Goal: Task Accomplishment & Management: Manage account settings

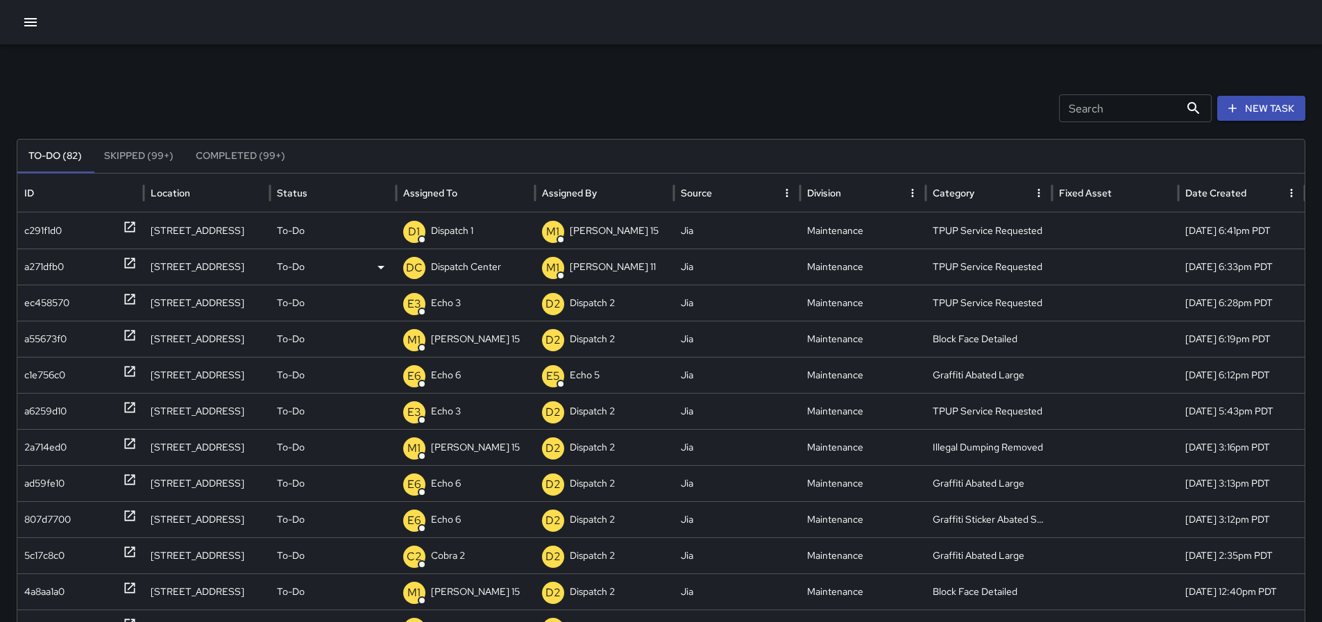
click at [478, 260] on p "Dispatch Center" at bounding box center [466, 266] width 70 height 35
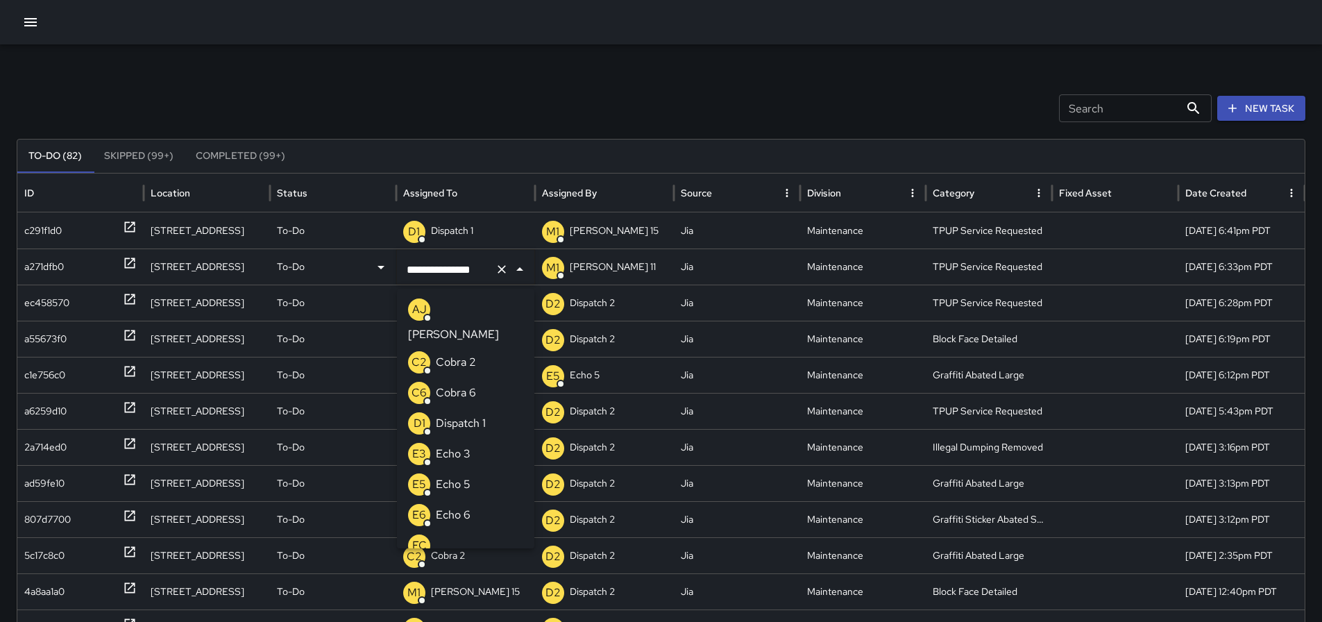
scroll to position [977, 0]
click at [499, 265] on icon "Clear" at bounding box center [502, 269] width 14 height 14
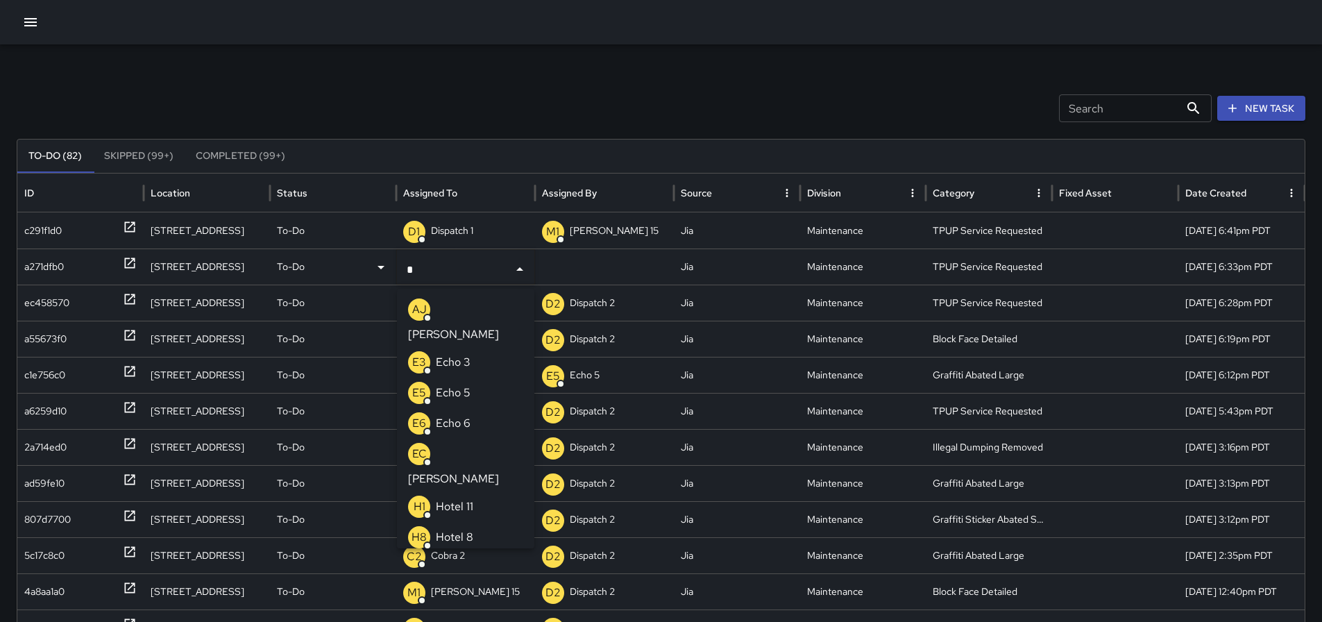
click at [459, 354] on p "Echo 3" at bounding box center [453, 362] width 35 height 17
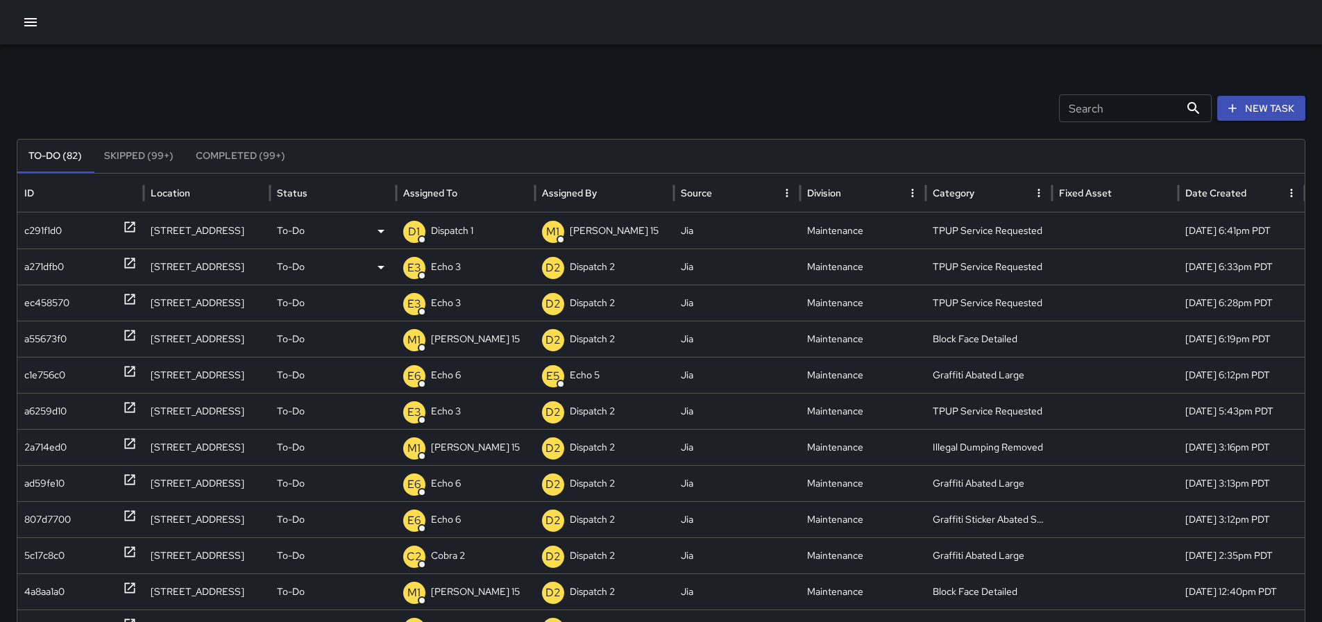
click at [465, 232] on p "Dispatch 1" at bounding box center [452, 230] width 42 height 35
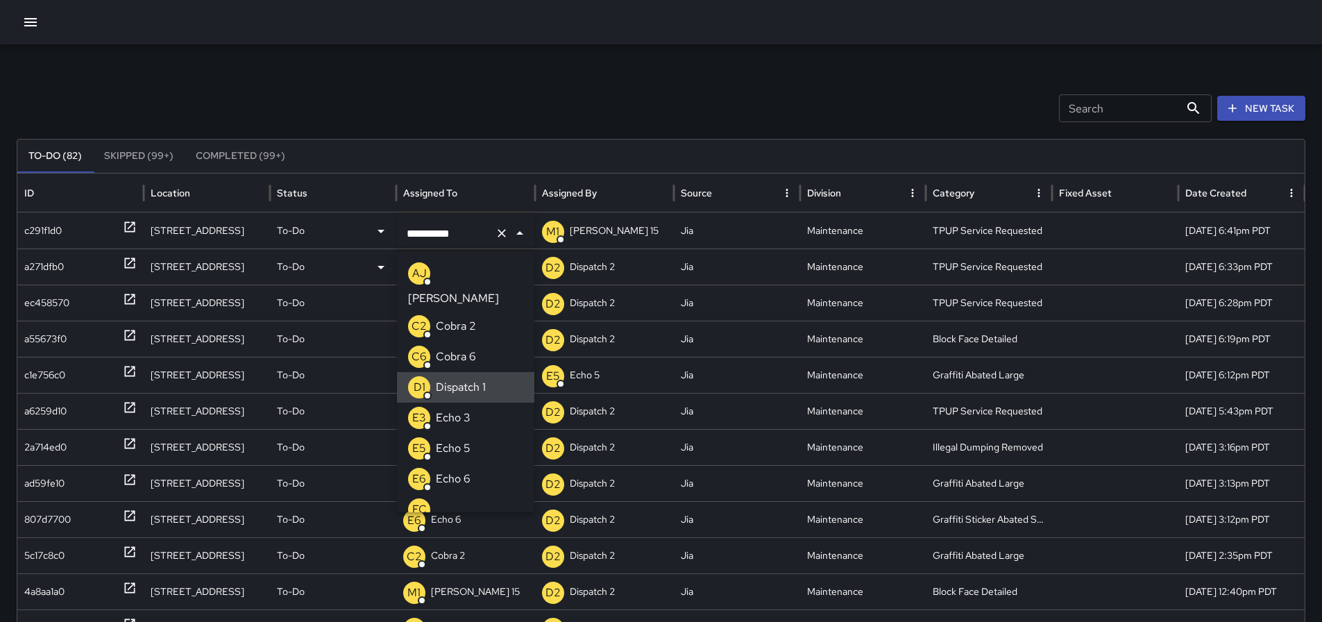
click at [495, 236] on icon "Clear" at bounding box center [502, 233] width 14 height 14
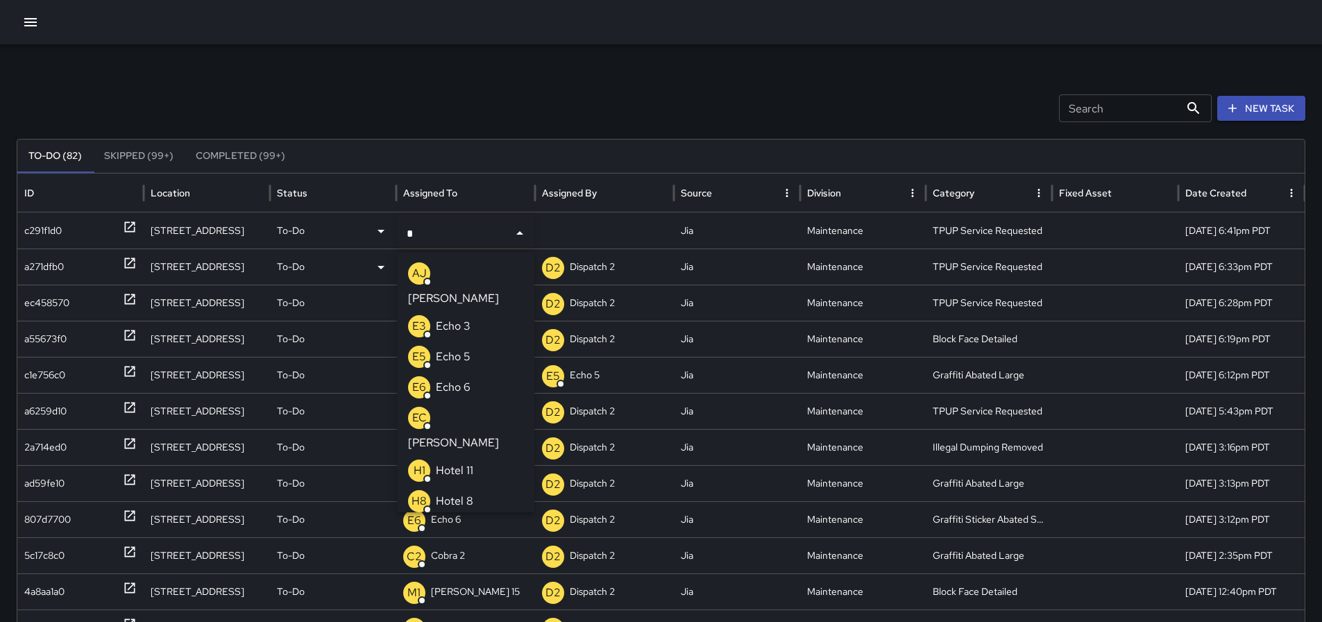
type input "**"
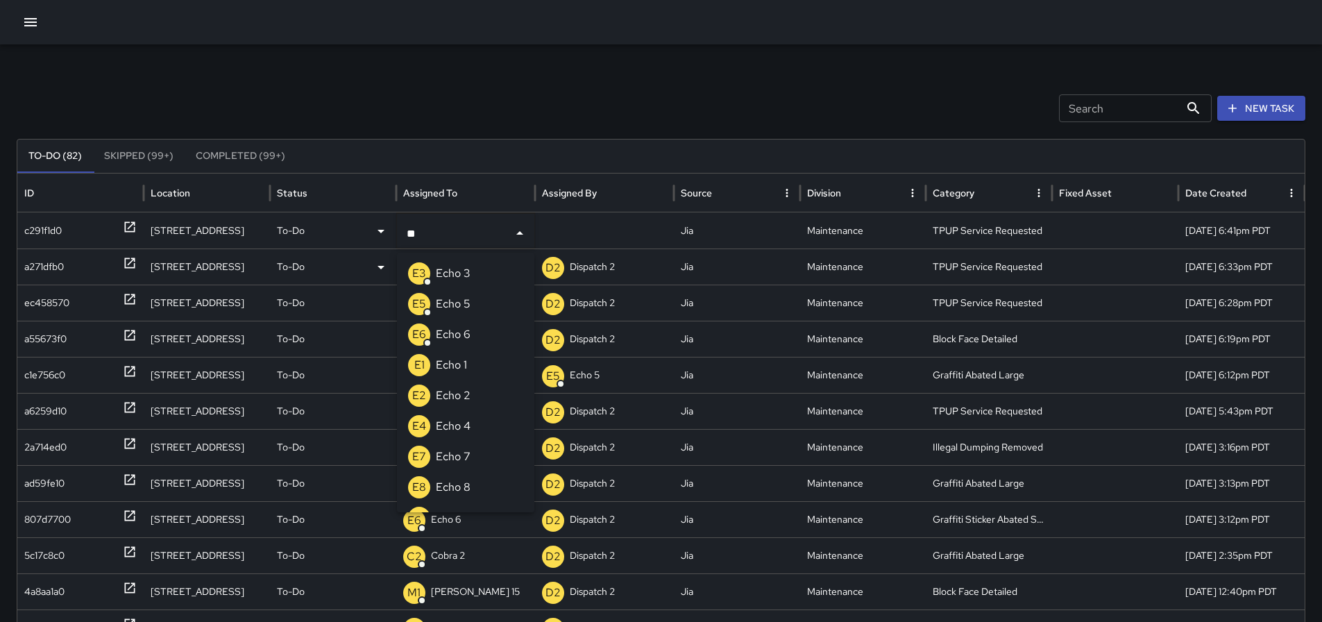
click at [461, 266] on p "Echo 3" at bounding box center [453, 273] width 35 height 17
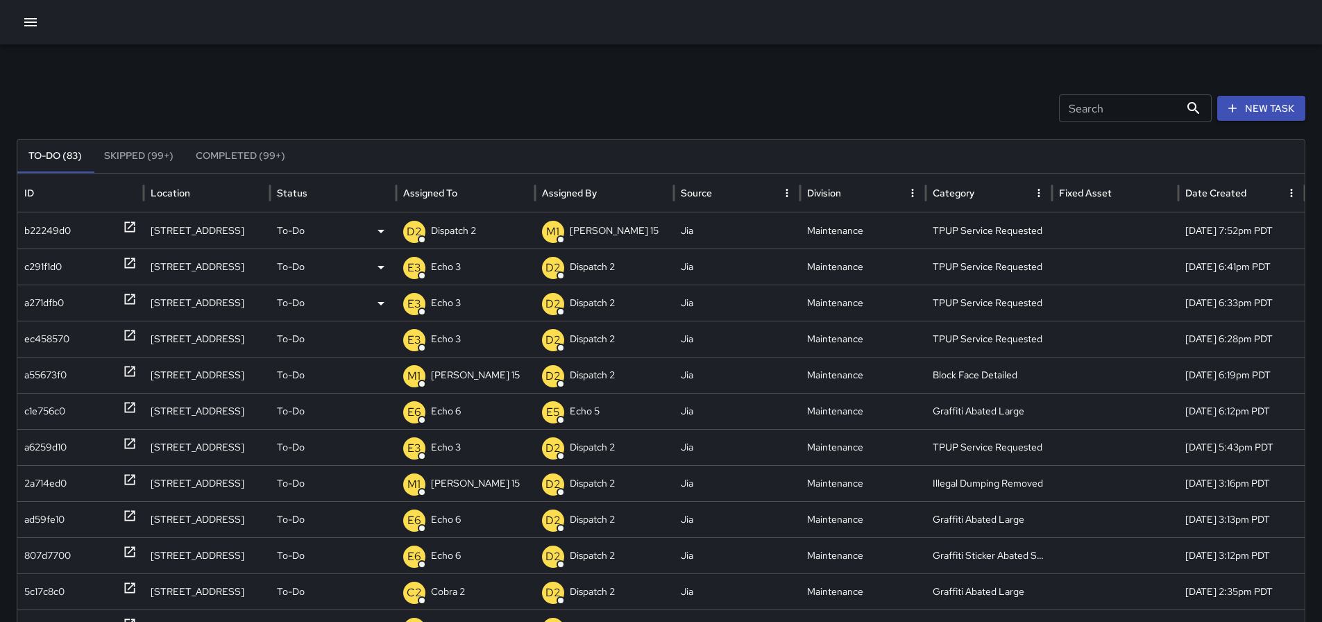
click at [445, 236] on p "Dispatch 2" at bounding box center [453, 230] width 45 height 35
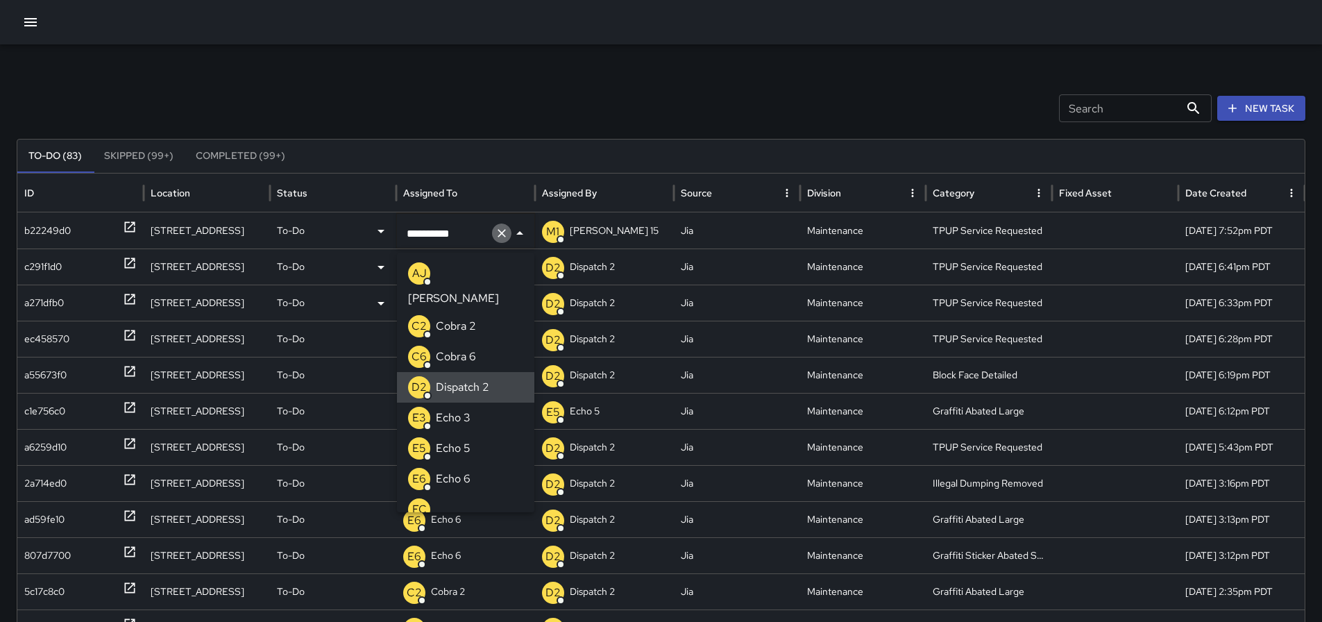
click at [502, 231] on icon "Clear" at bounding box center [502, 233] width 14 height 14
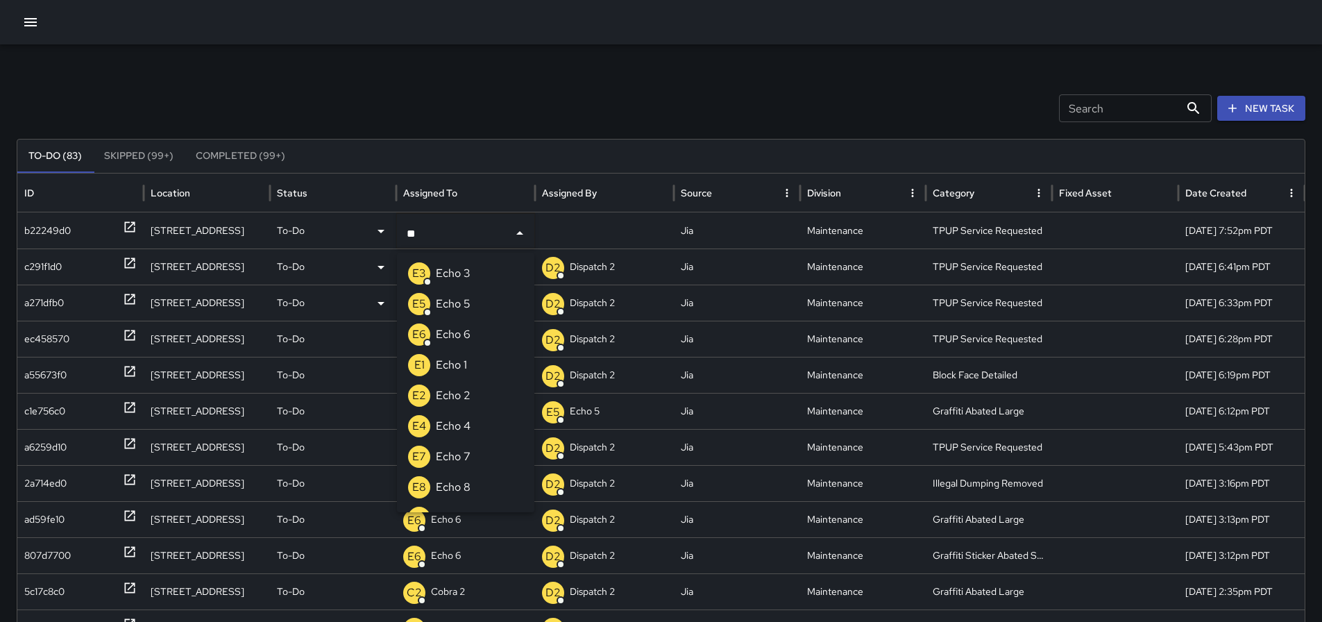
type input "***"
click at [478, 277] on li "E3 Echo 3" at bounding box center [465, 273] width 137 height 31
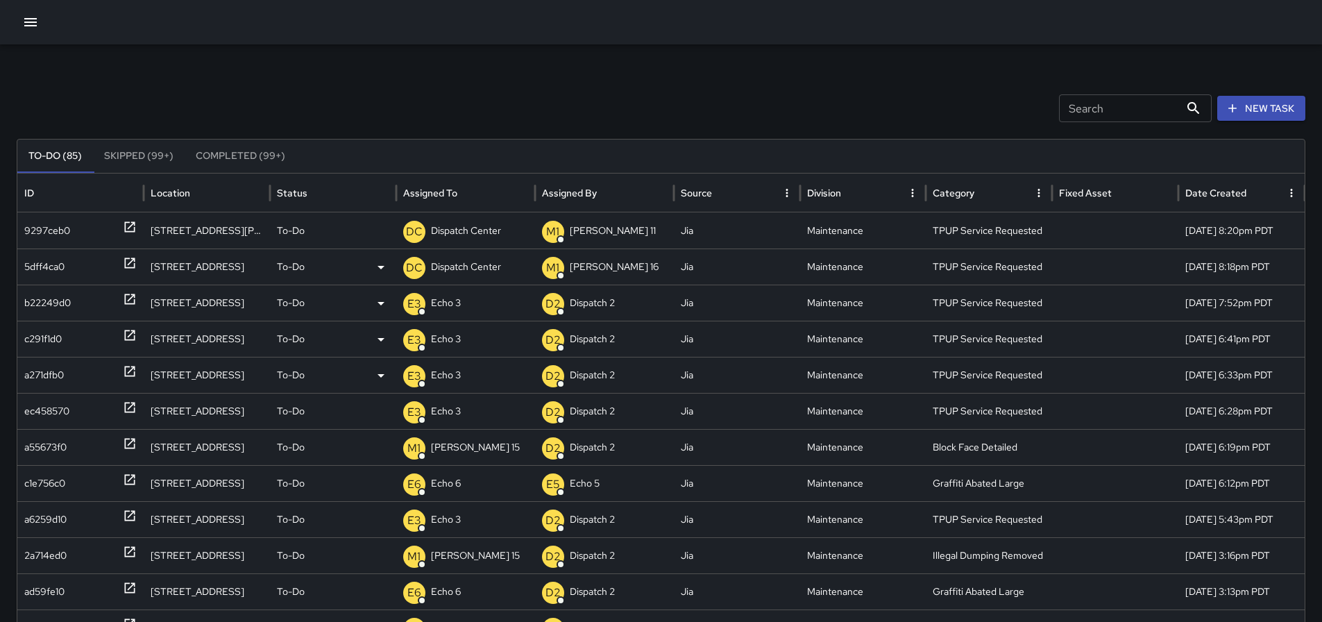
click at [450, 269] on p "Dispatch Center" at bounding box center [466, 266] width 70 height 35
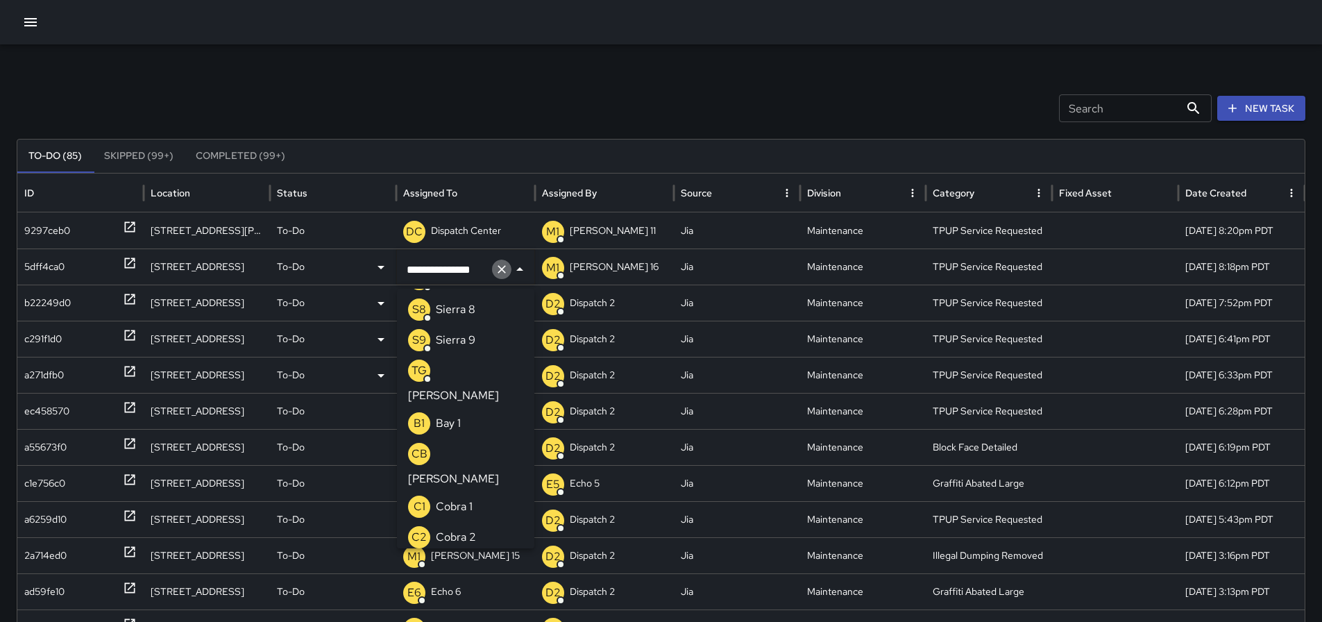
click at [493, 266] on button "Clear" at bounding box center [501, 269] width 19 height 19
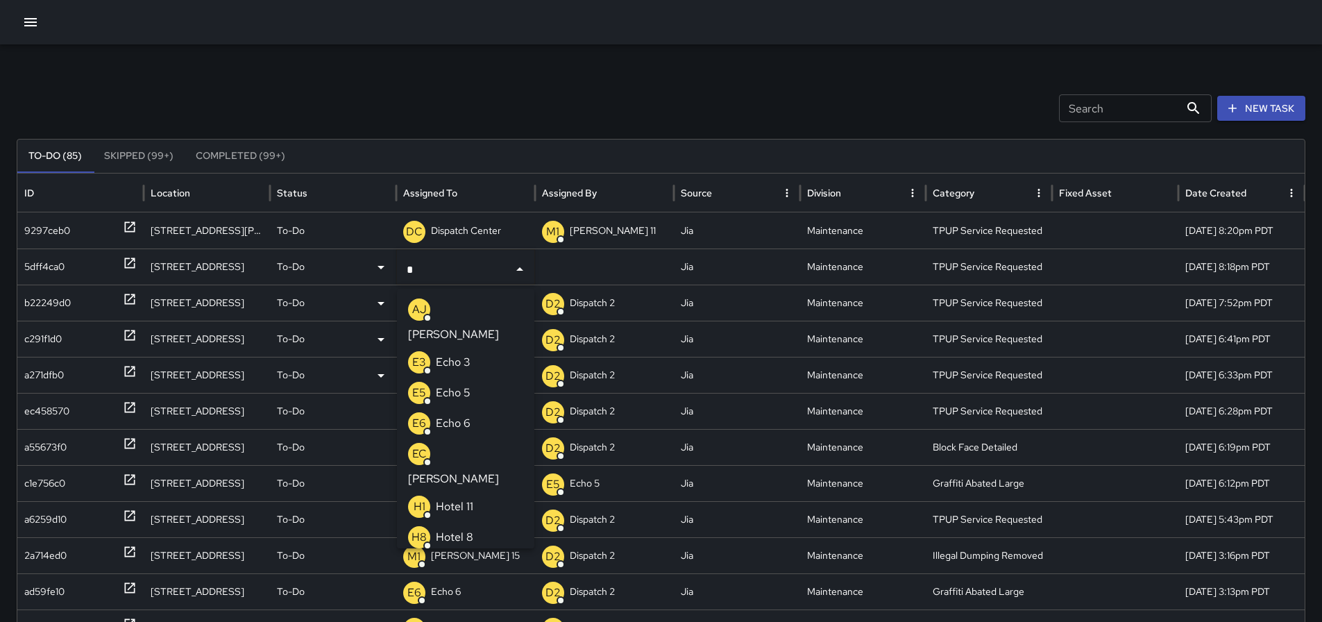
type input "**"
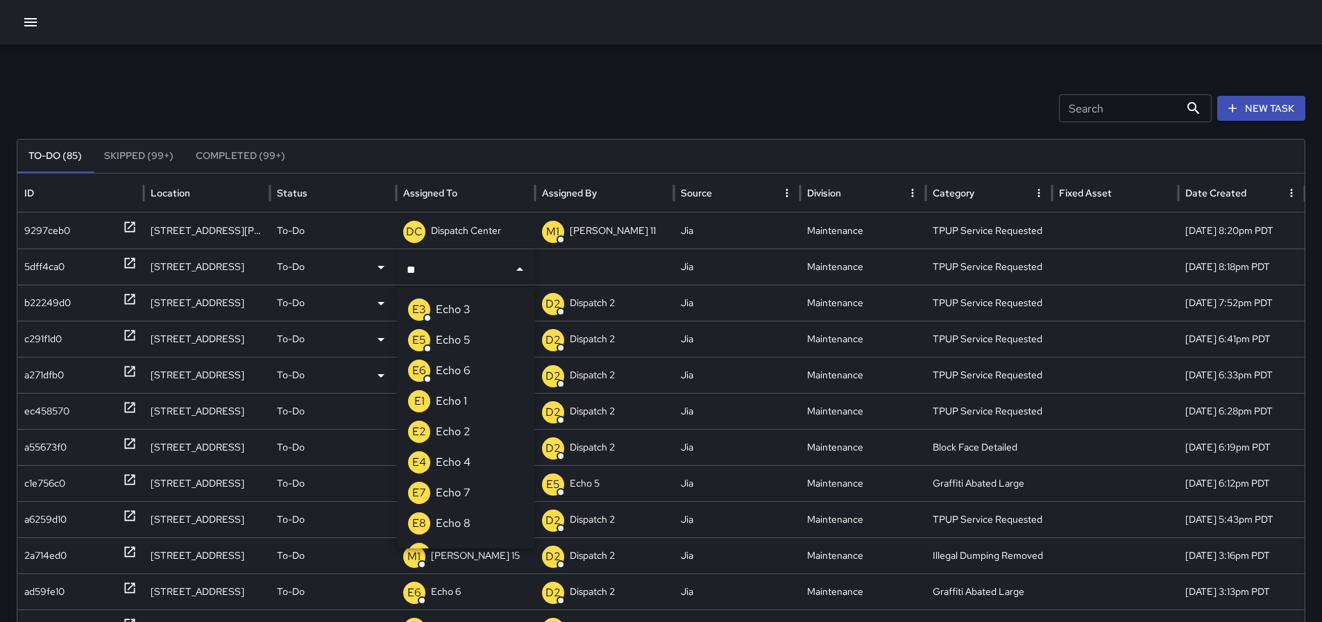
click at [475, 299] on li "E3 Echo 3" at bounding box center [465, 309] width 137 height 31
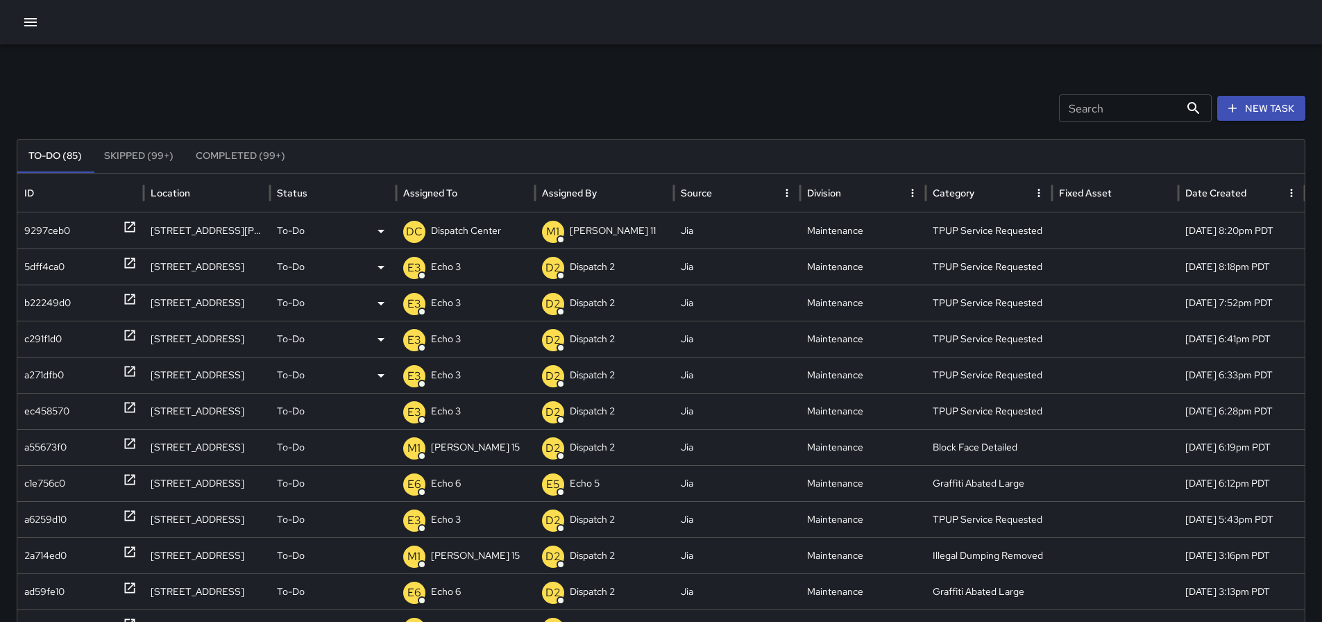
click at [494, 232] on p "Dispatch Center" at bounding box center [466, 230] width 70 height 35
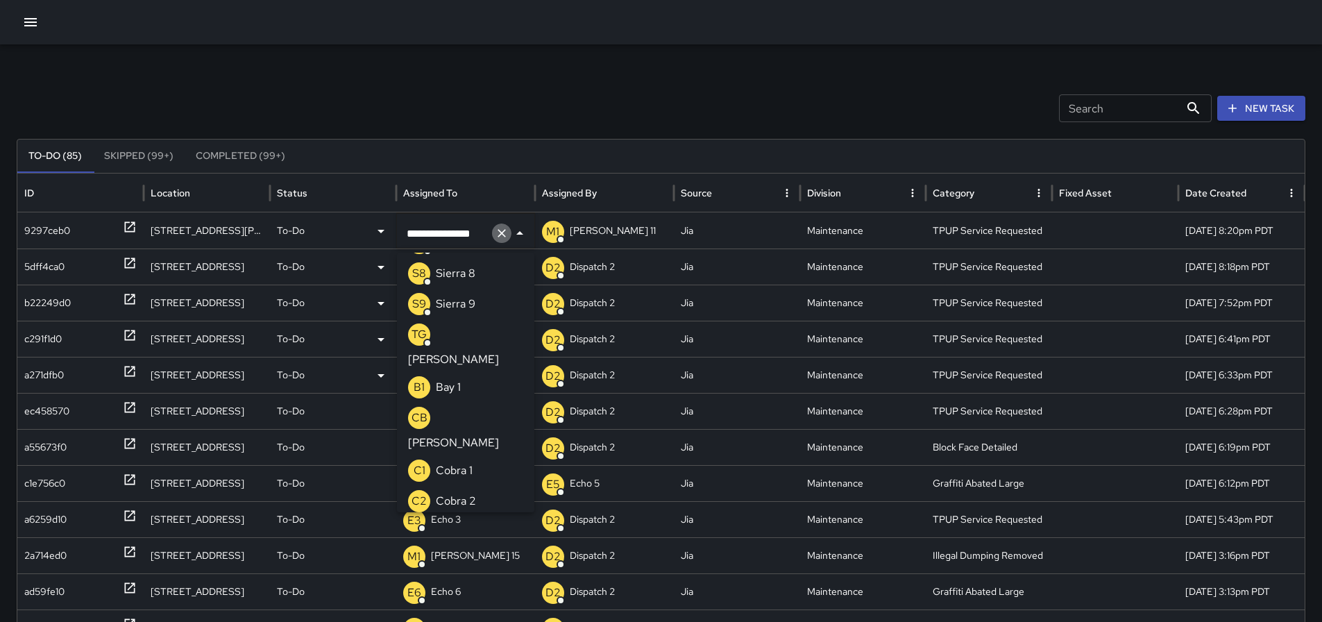
click at [496, 232] on icon "Clear" at bounding box center [502, 233] width 14 height 14
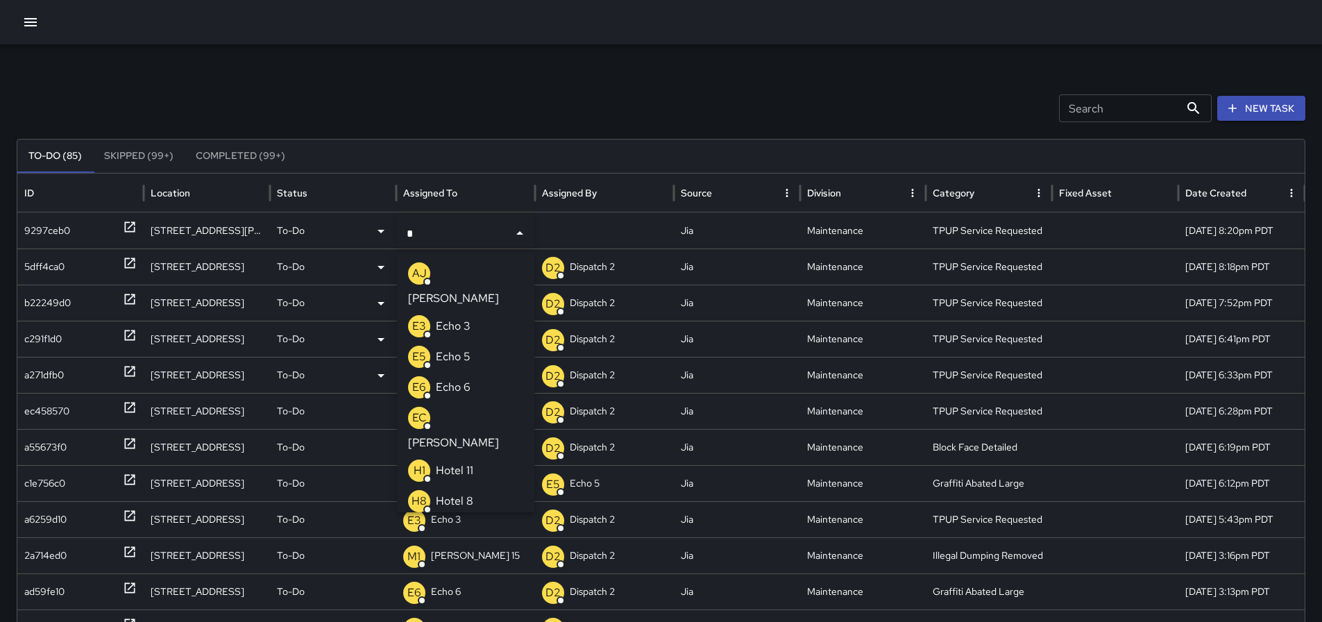
type input "**"
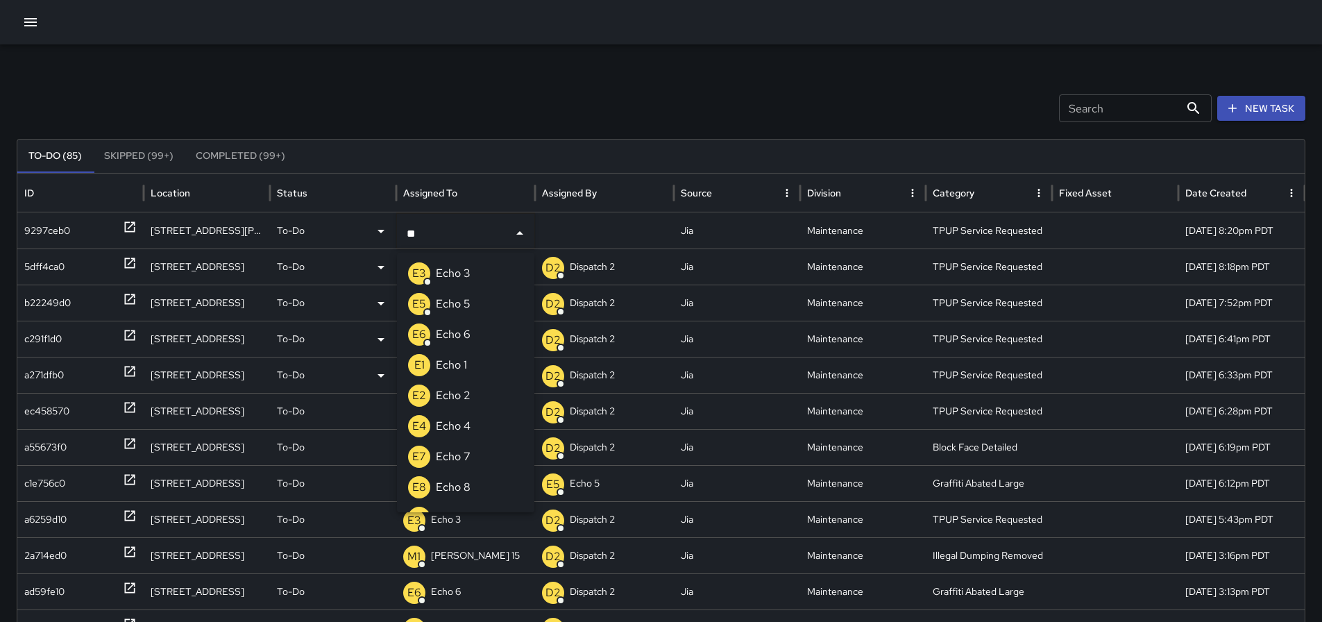
click at [466, 273] on p "Echo 3" at bounding box center [453, 273] width 35 height 17
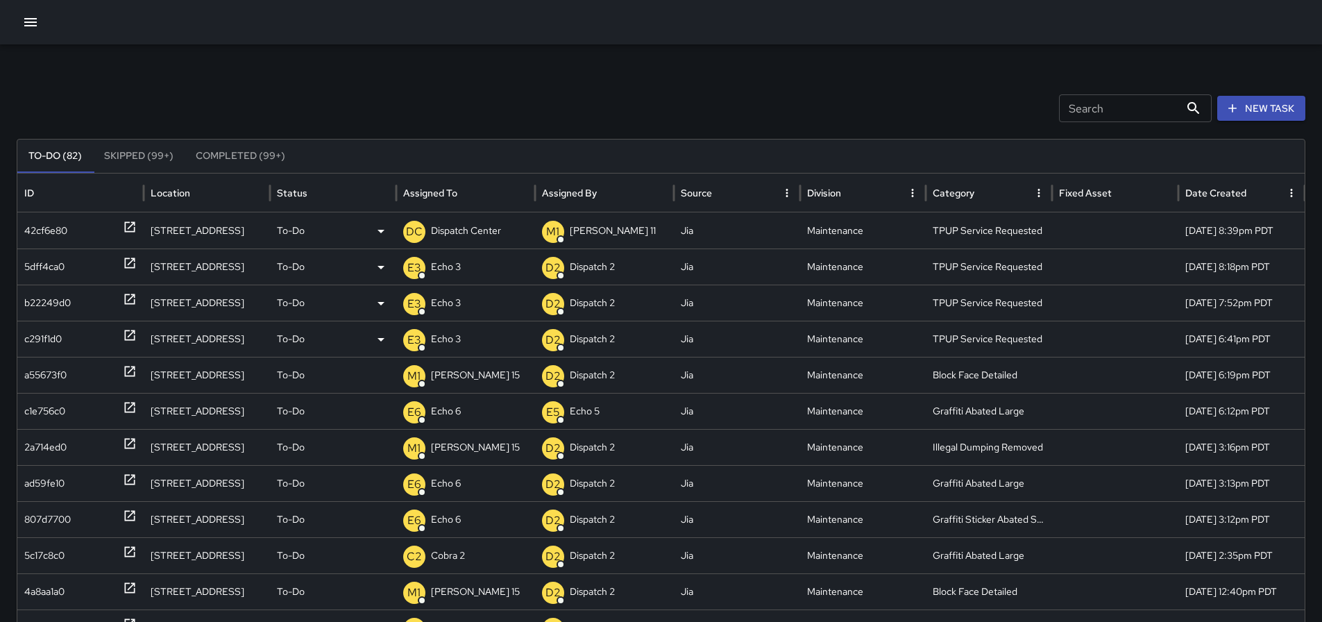
click at [457, 226] on p "Dispatch Center" at bounding box center [466, 230] width 70 height 35
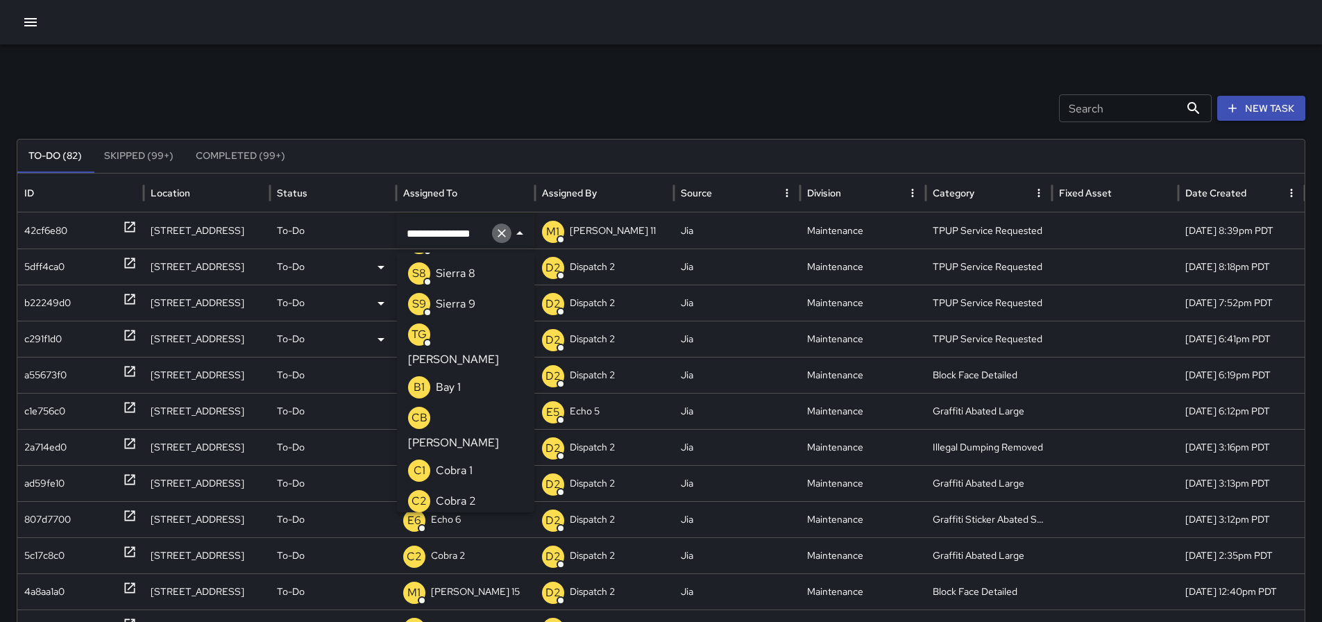
click at [505, 228] on icon "Clear" at bounding box center [502, 233] width 14 height 14
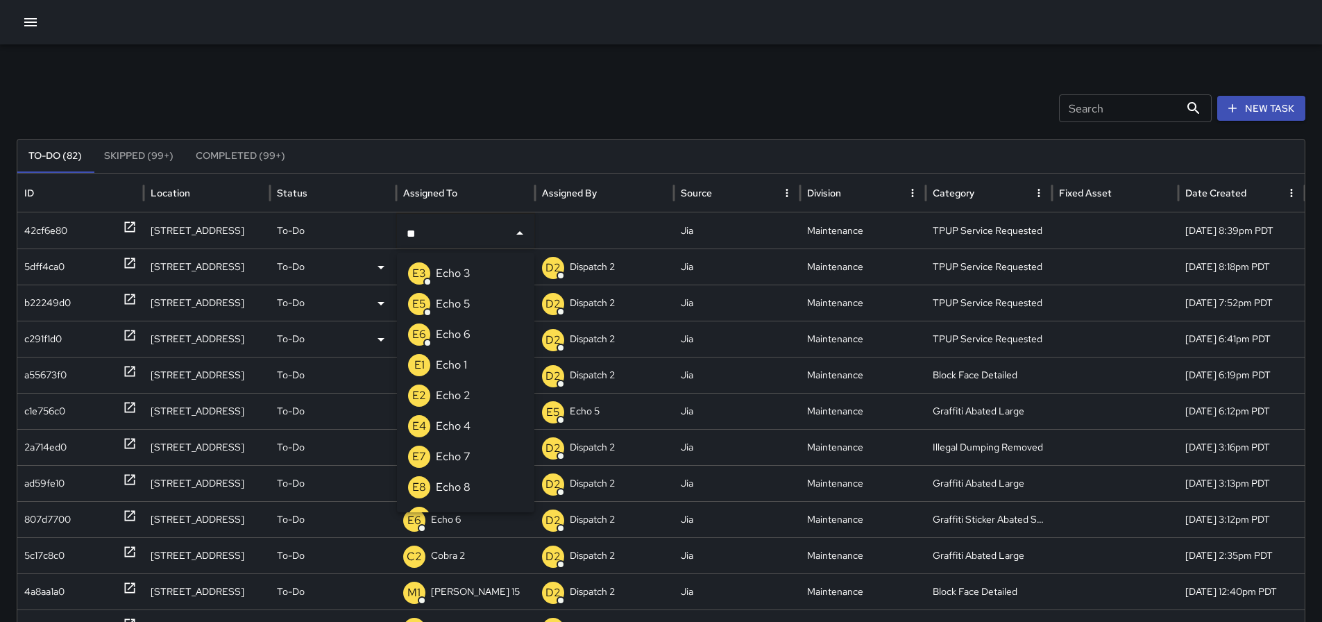
click at [423, 273] on p "E3" at bounding box center [419, 273] width 14 height 17
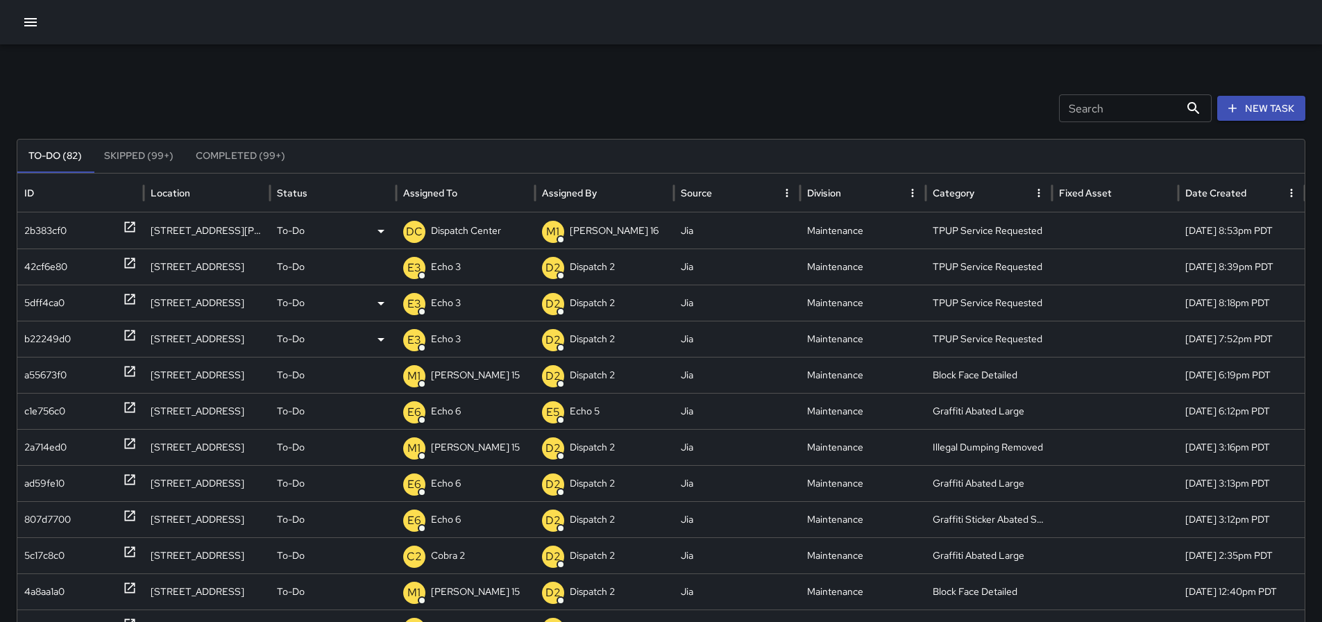
click at [425, 228] on div "DC" at bounding box center [414, 232] width 22 height 22
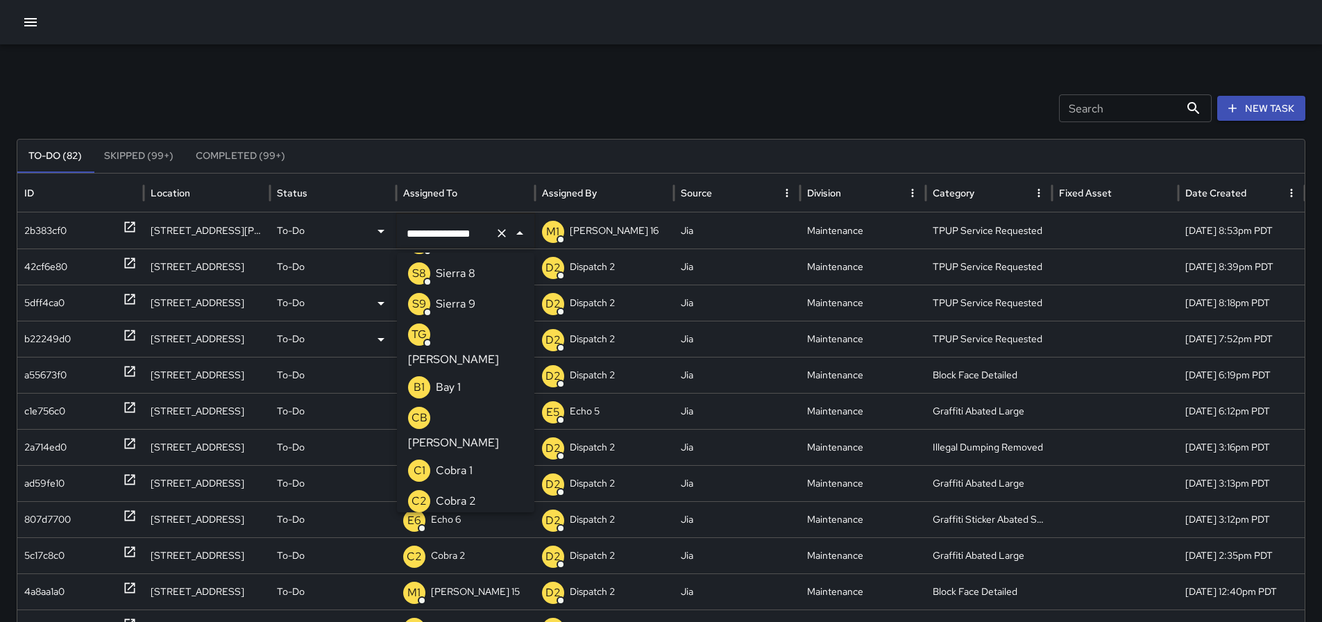
click at [498, 235] on icon "Clear" at bounding box center [502, 233] width 14 height 14
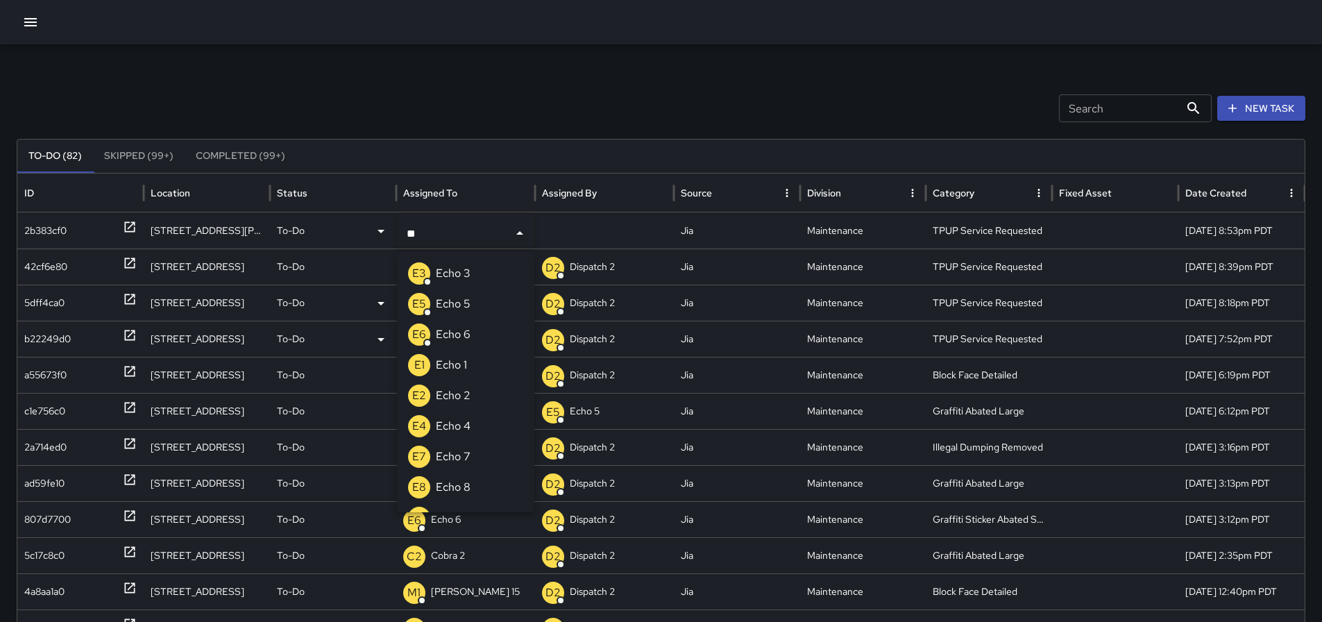
type input "***"
click at [468, 271] on p "Echo 3" at bounding box center [453, 273] width 35 height 17
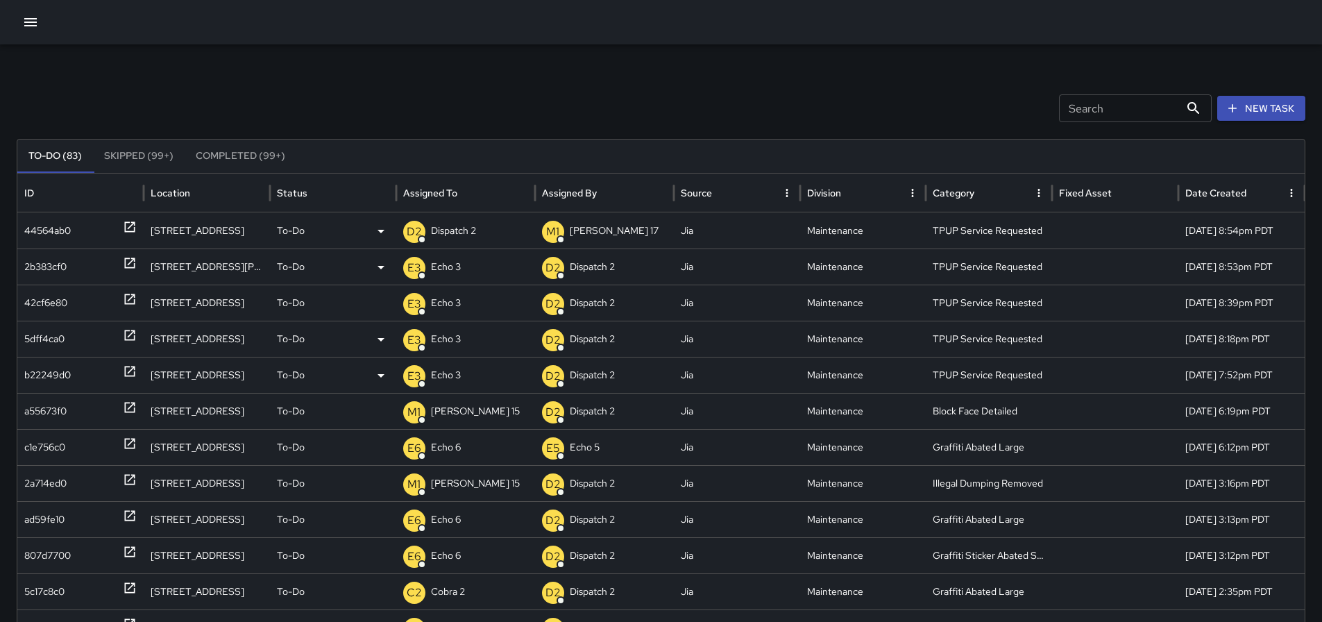
click at [477, 235] on div "D2 Dispatch 2" at bounding box center [465, 230] width 125 height 35
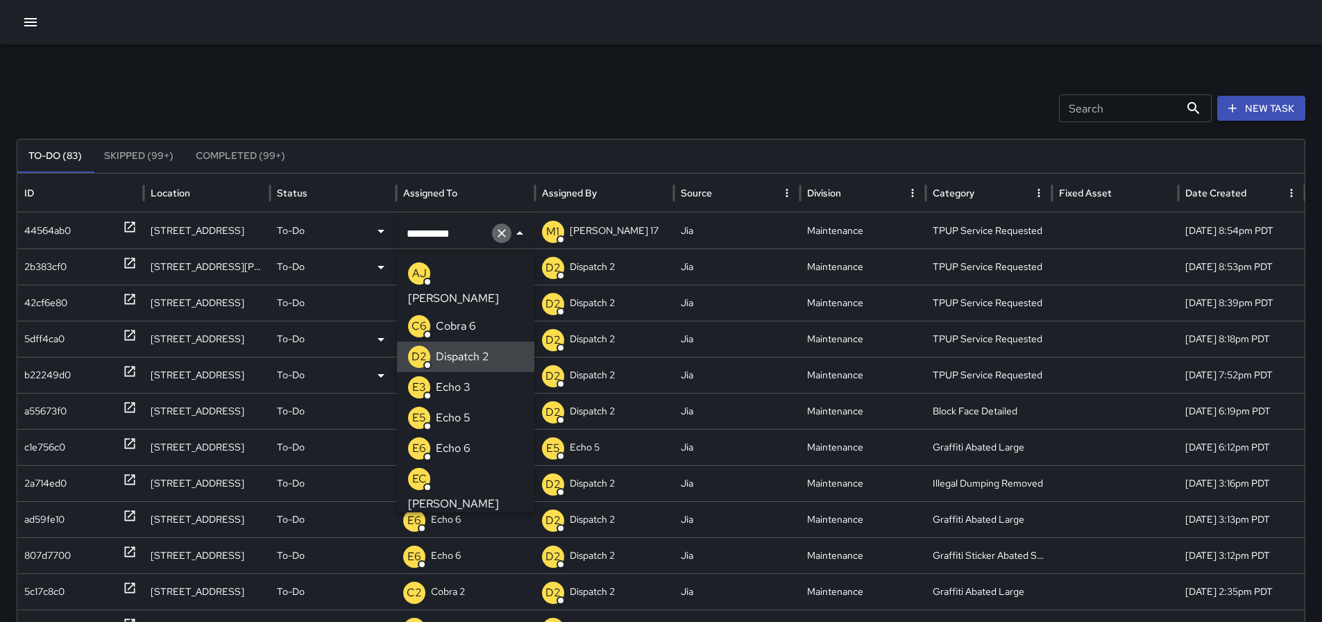
click at [502, 232] on icon "Clear" at bounding box center [502, 233] width 8 height 8
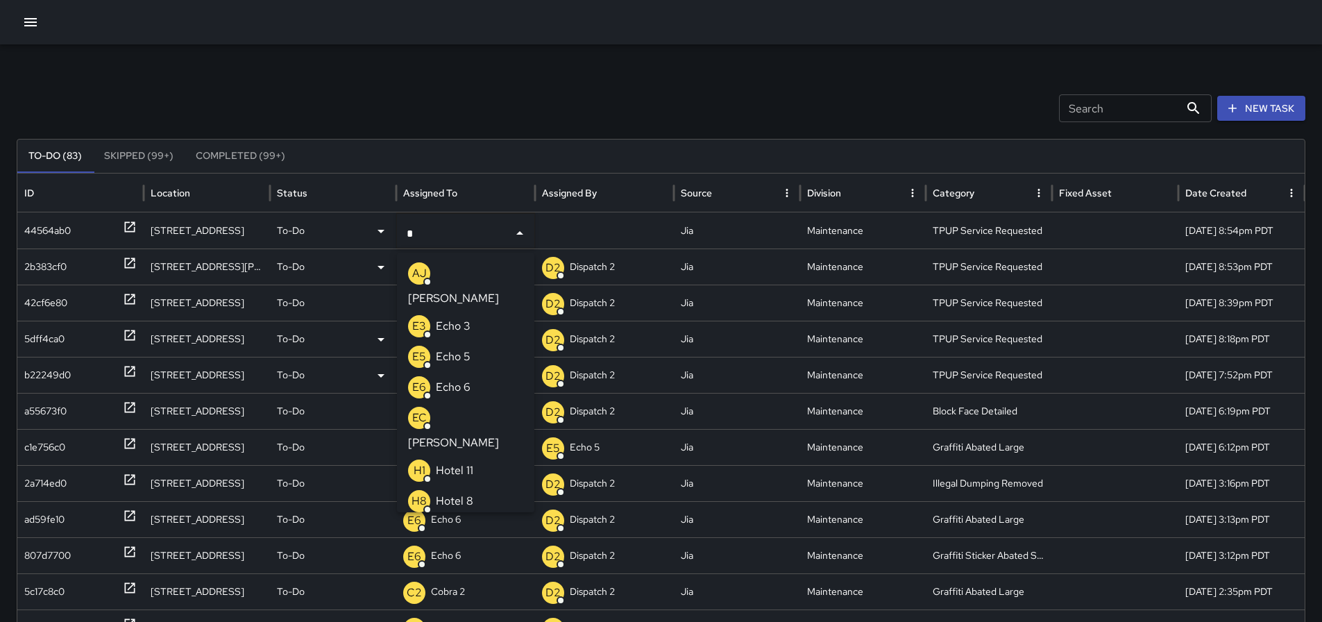
click at [462, 318] on p "Echo 3" at bounding box center [453, 326] width 35 height 17
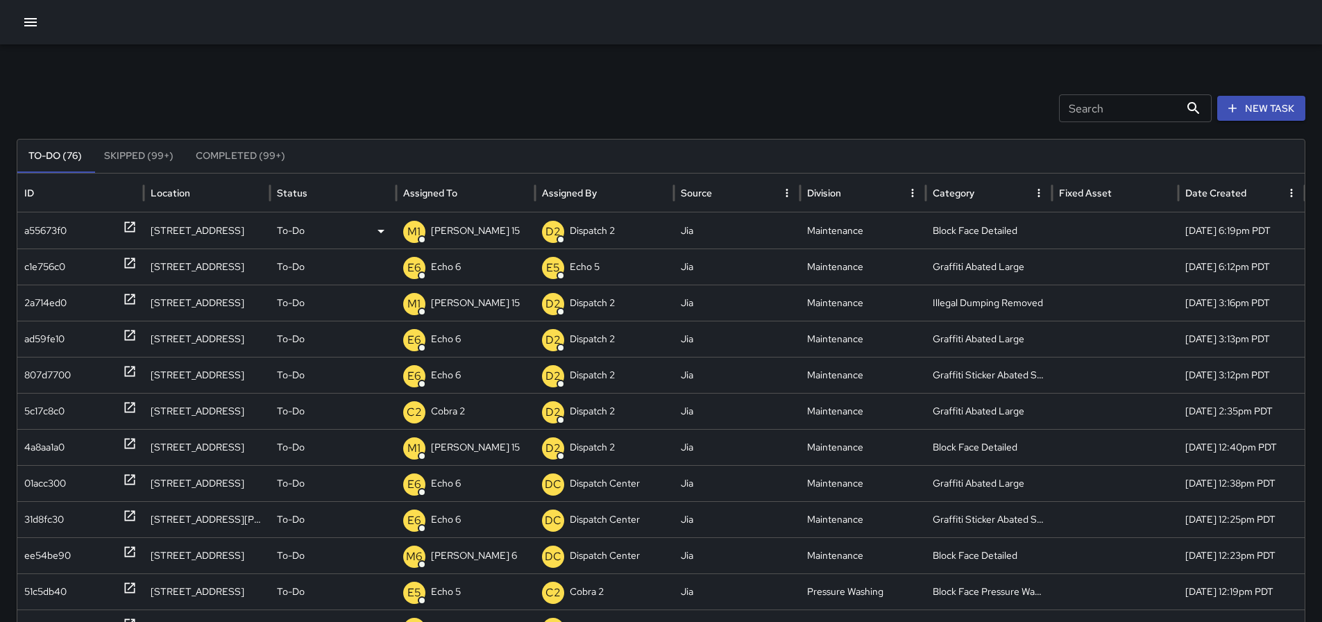
click at [125, 225] on icon at bounding box center [130, 227] width 14 height 14
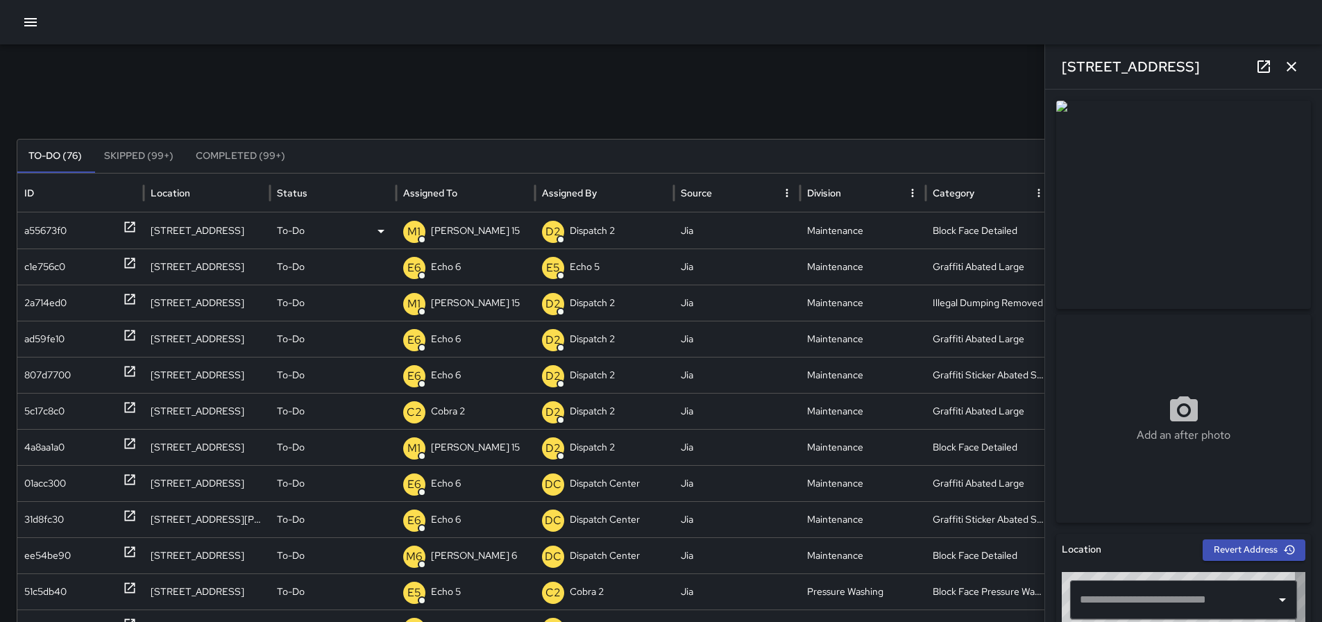
type input "**********"
click at [1298, 66] on icon "button" at bounding box center [1291, 66] width 17 height 17
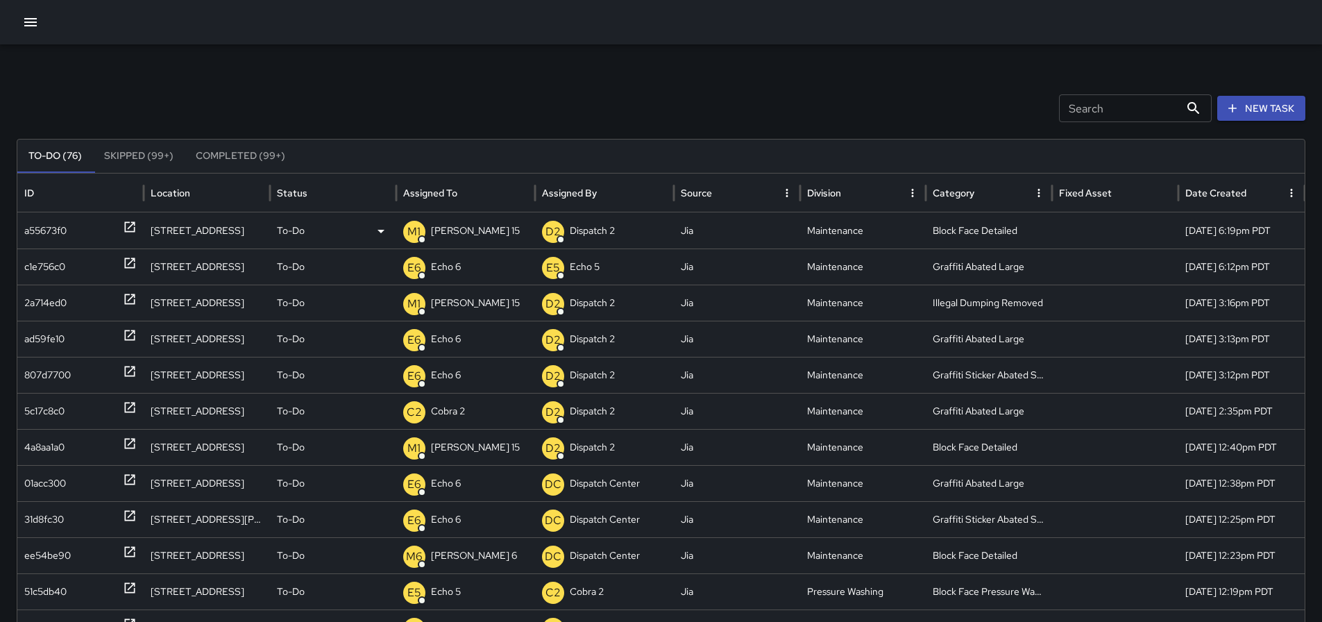
click at [464, 227] on div "M1 Mike 15" at bounding box center [465, 230] width 125 height 35
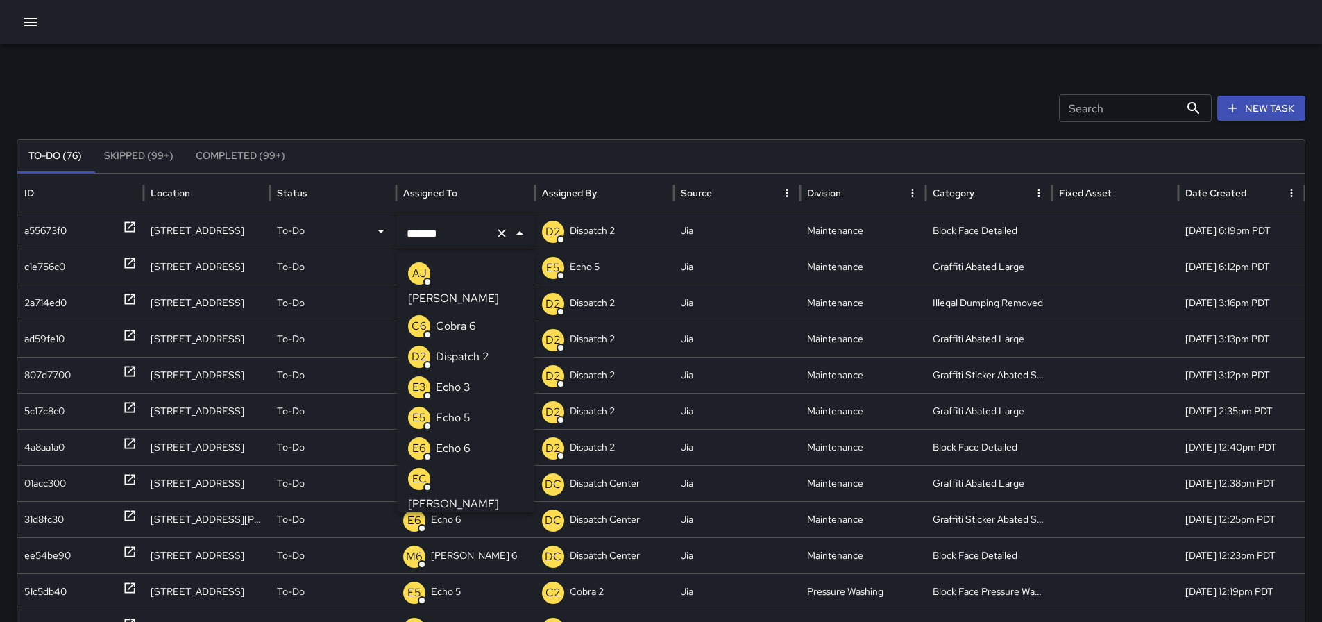
scroll to position [161, 0]
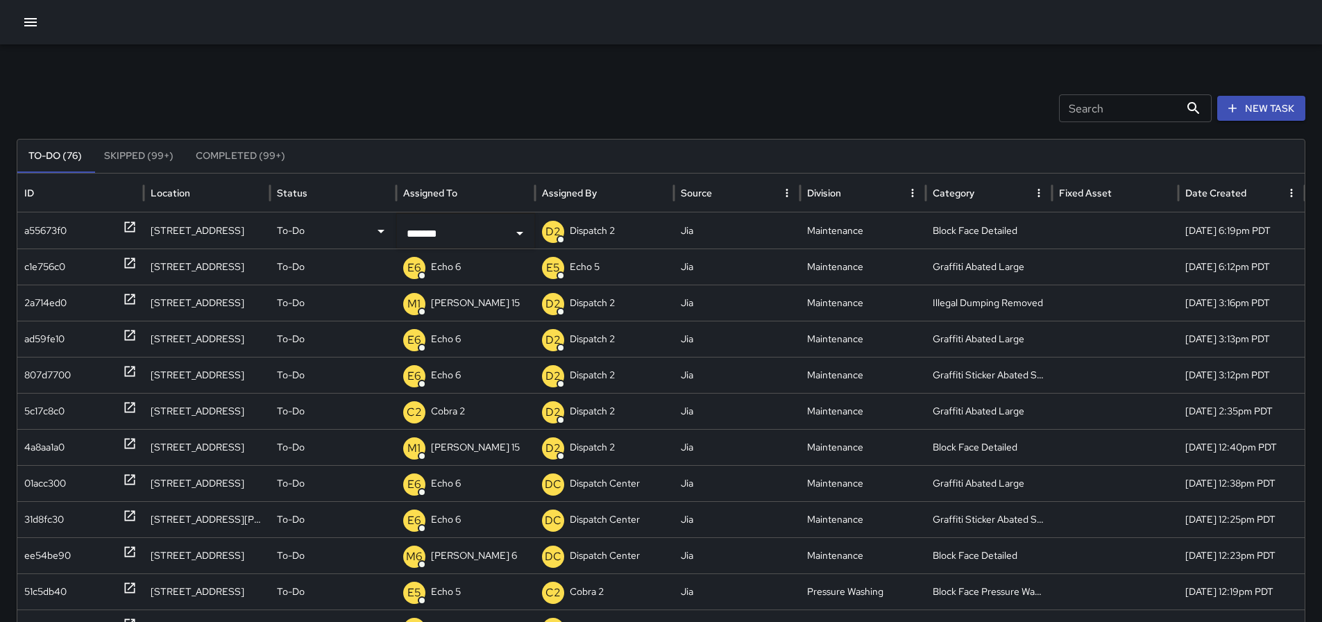
click at [607, 108] on div "Search Search New Task" at bounding box center [661, 108] width 1289 height 28
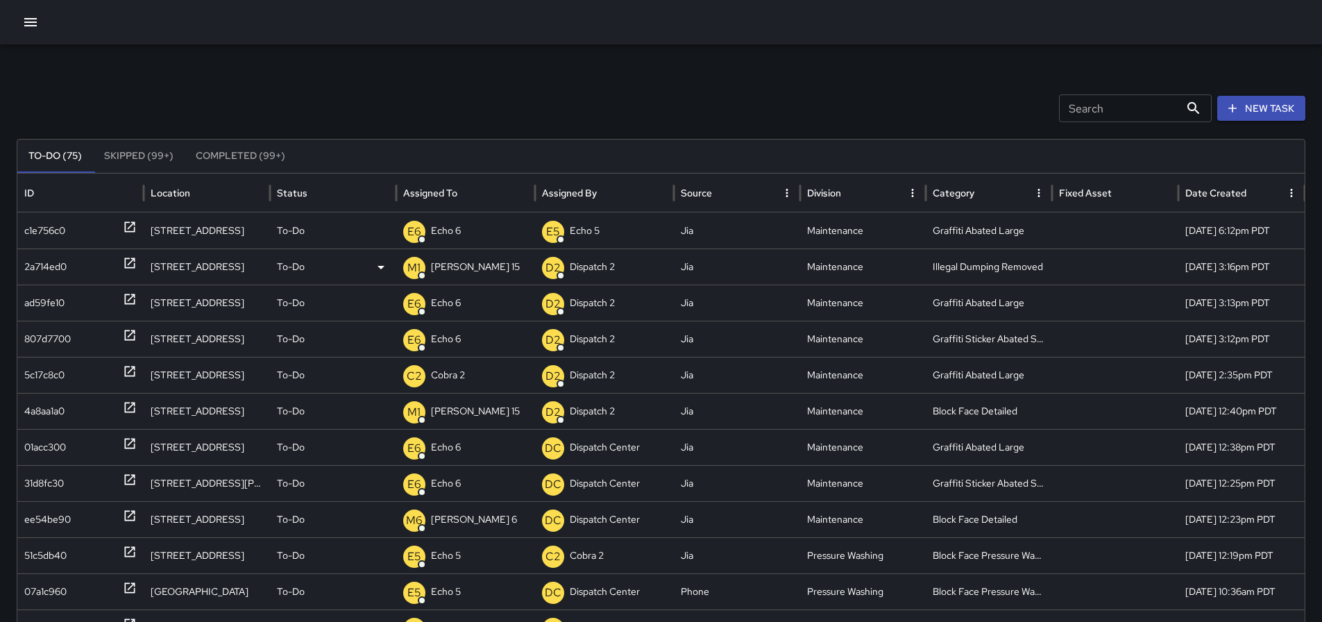
click at [454, 266] on p "Mike 15" at bounding box center [475, 266] width 89 height 35
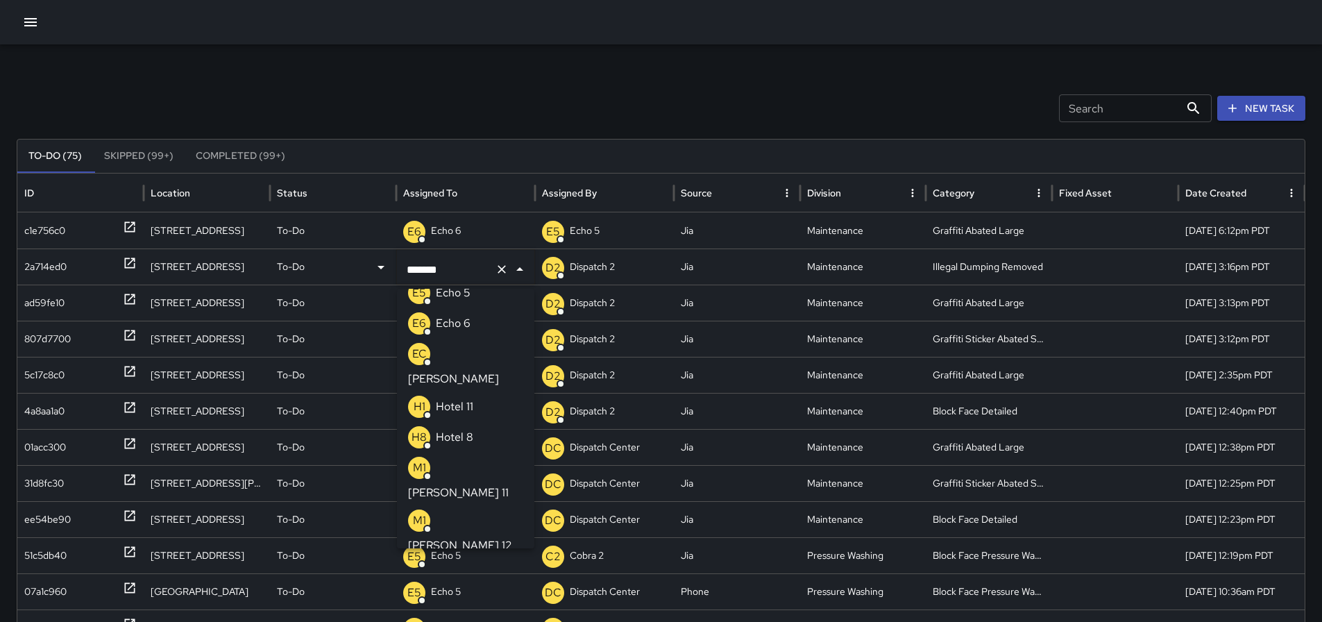
click at [495, 264] on icon "Clear" at bounding box center [502, 269] width 14 height 14
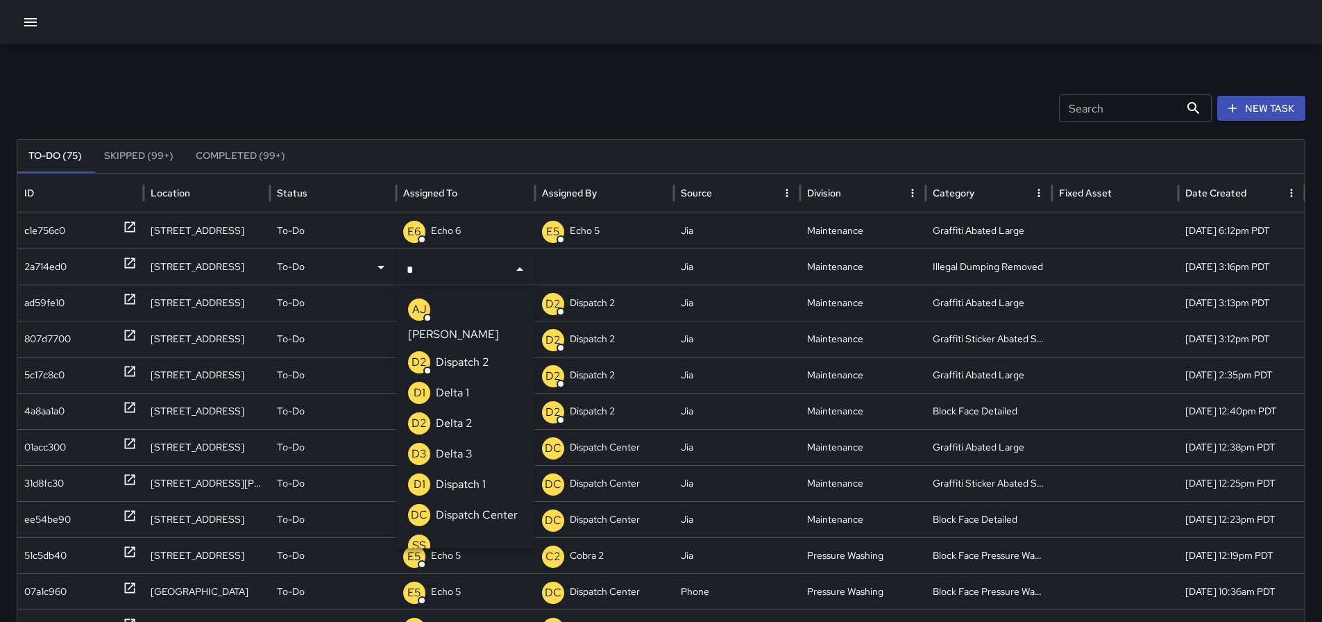
click at [461, 516] on p "Dispatch Center" at bounding box center [477, 515] width 82 height 17
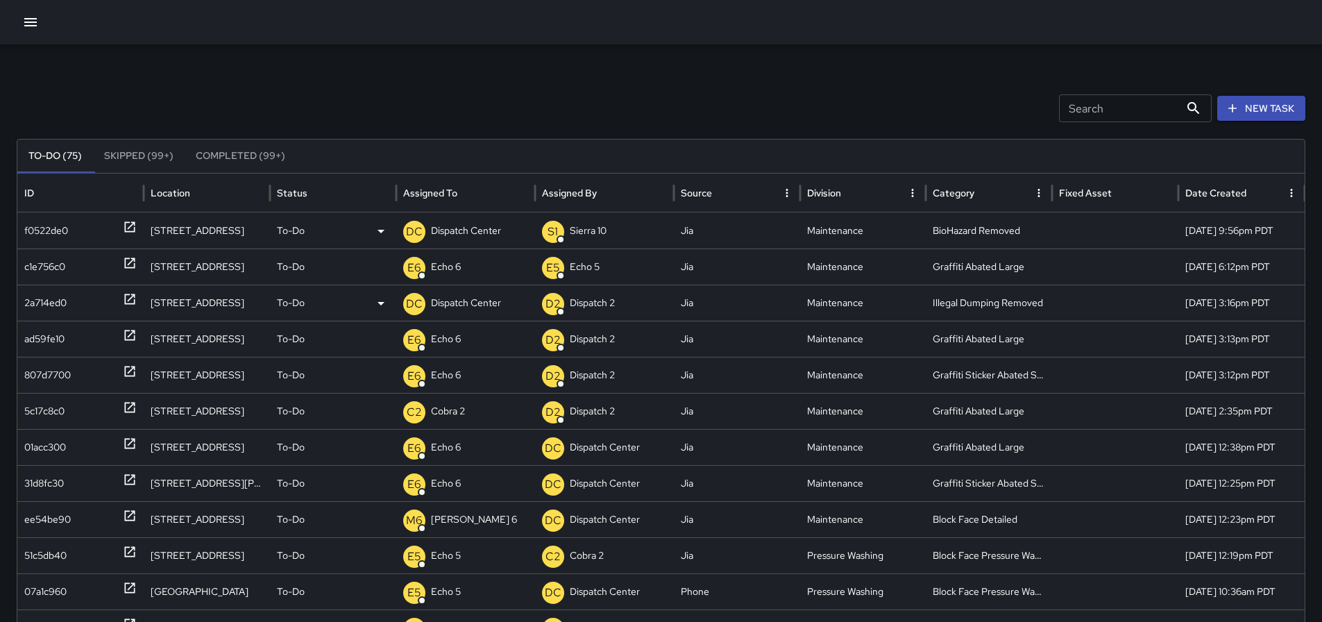
click at [132, 220] on icon at bounding box center [130, 227] width 14 height 14
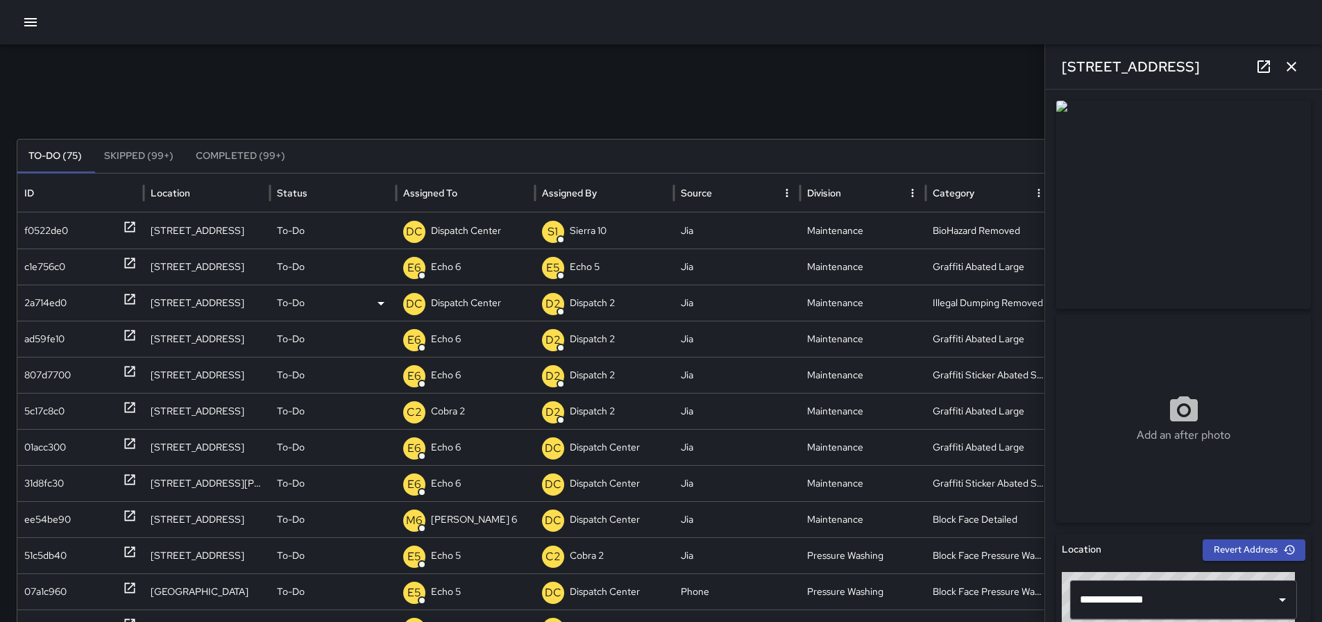
click at [1294, 74] on icon "button" at bounding box center [1291, 66] width 17 height 17
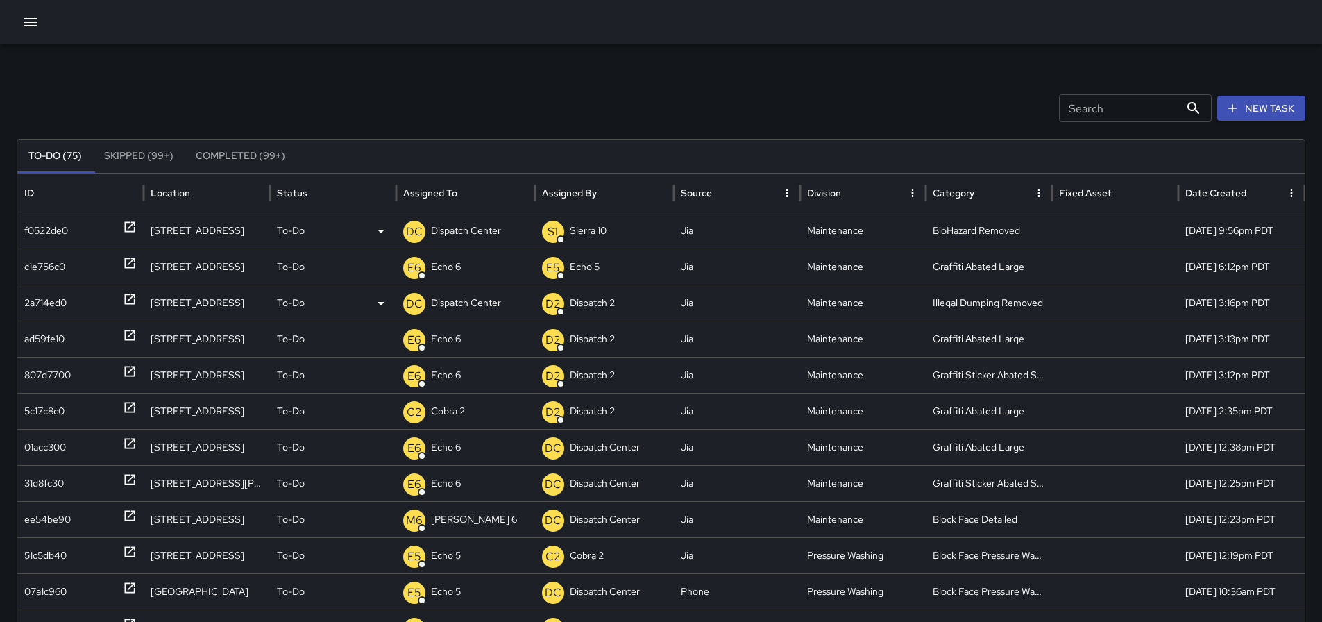
click at [476, 233] on p "Dispatch Center" at bounding box center [466, 230] width 70 height 35
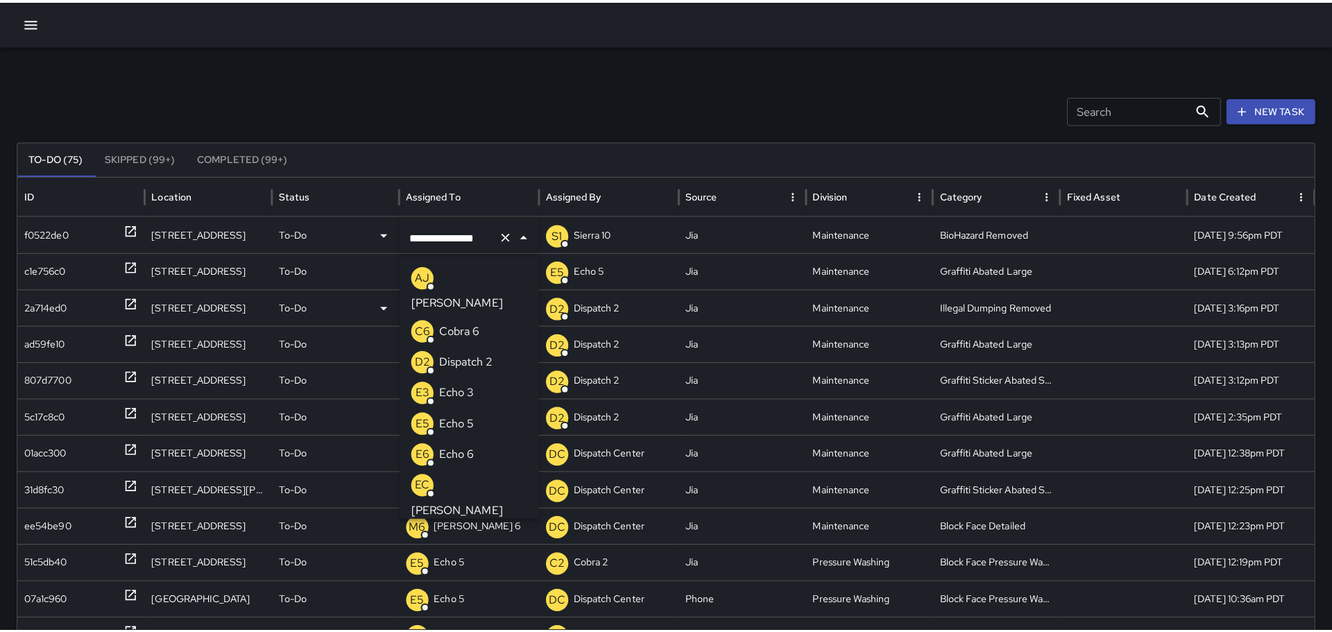
scroll to position [977, 0]
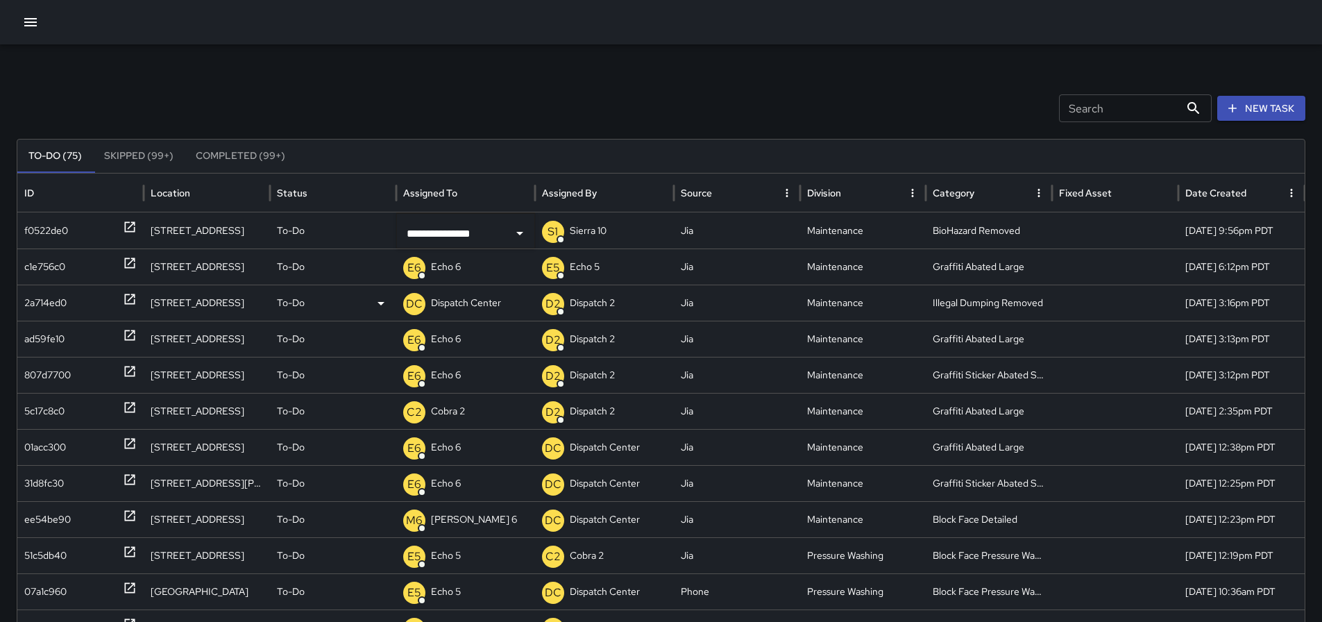
click at [603, 103] on div "Search Search New Task" at bounding box center [661, 108] width 1289 height 28
click at [40, 27] on button "button" at bounding box center [31, 22] width 28 height 28
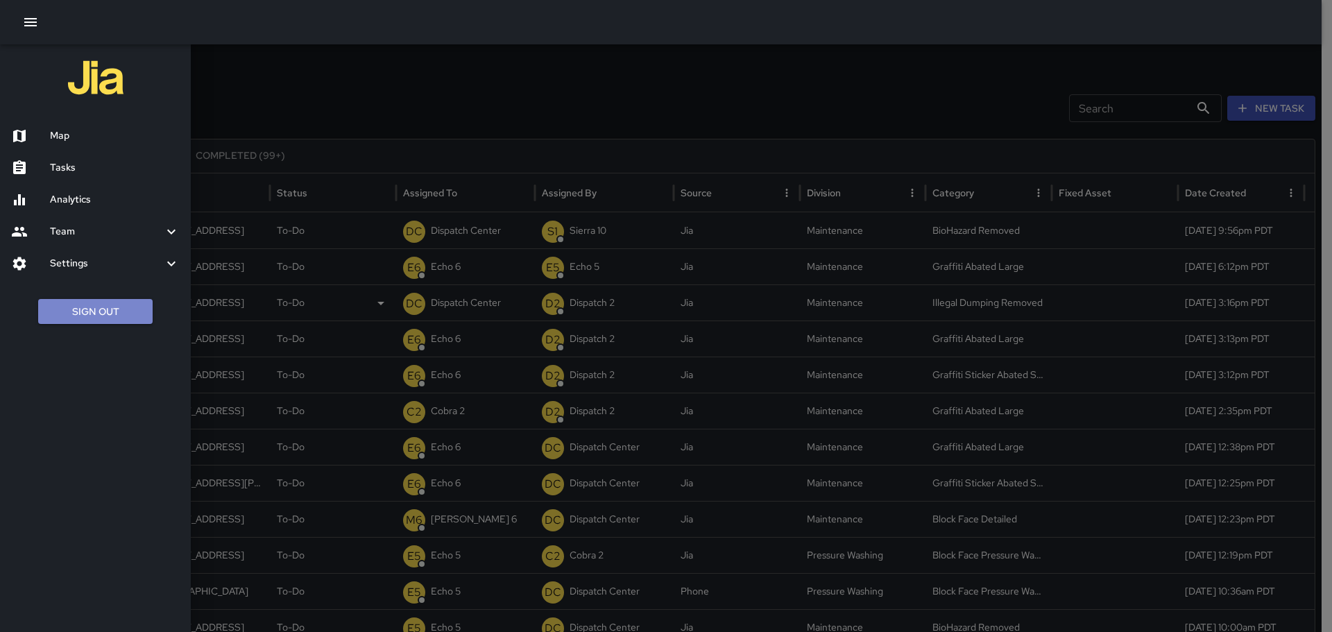
click at [121, 311] on button "Sign Out" at bounding box center [95, 312] width 114 height 26
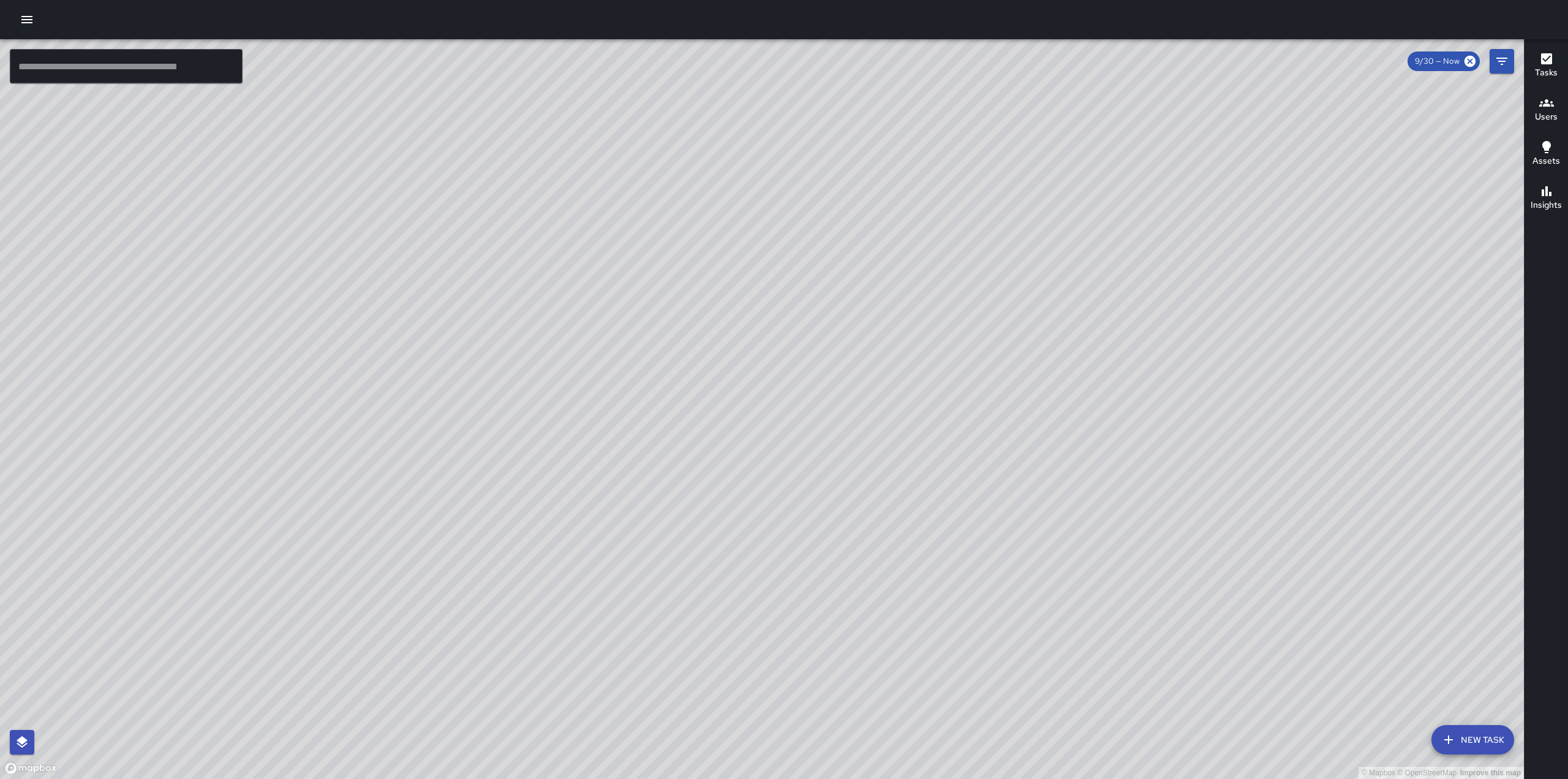
drag, startPoint x: 410, startPoint y: 546, endPoint x: 499, endPoint y: 478, distance: 112.0
click at [499, 478] on div "© Mapbox © OpenStreetMap Improve this map" at bounding box center [762, 409] width 1524 height 740
drag, startPoint x: 780, startPoint y: 282, endPoint x: 835, endPoint y: 497, distance: 221.9
click at [835, 497] on div "© Mapbox © OpenStreetMap Improve this map" at bounding box center [762, 409] width 1524 height 740
drag, startPoint x: 899, startPoint y: 261, endPoint x: 904, endPoint y: 472, distance: 211.1
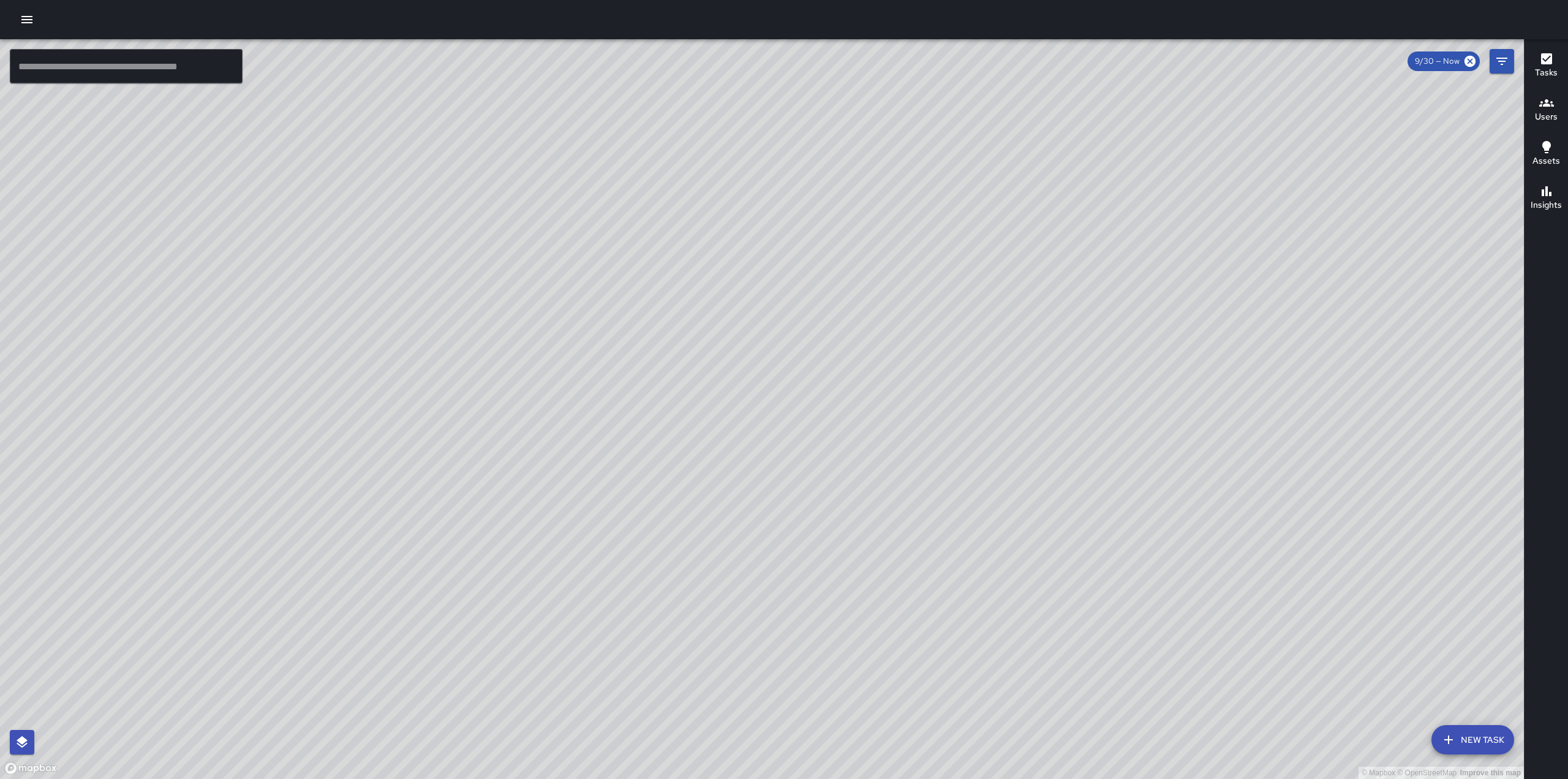
click at [901, 481] on div "© Mapbox © OpenStreetMap Improve this map" at bounding box center [762, 409] width 1524 height 740
drag, startPoint x: 1025, startPoint y: 532, endPoint x: 1051, endPoint y: 382, distance: 152.2
click at [1052, 382] on div "© Mapbox © OpenStreetMap Improve this map" at bounding box center [762, 409] width 1524 height 740
drag, startPoint x: 955, startPoint y: 260, endPoint x: 929, endPoint y: 629, distance: 369.9
click at [929, 629] on div "© Mapbox © OpenStreetMap Improve this map" at bounding box center [762, 409] width 1524 height 740
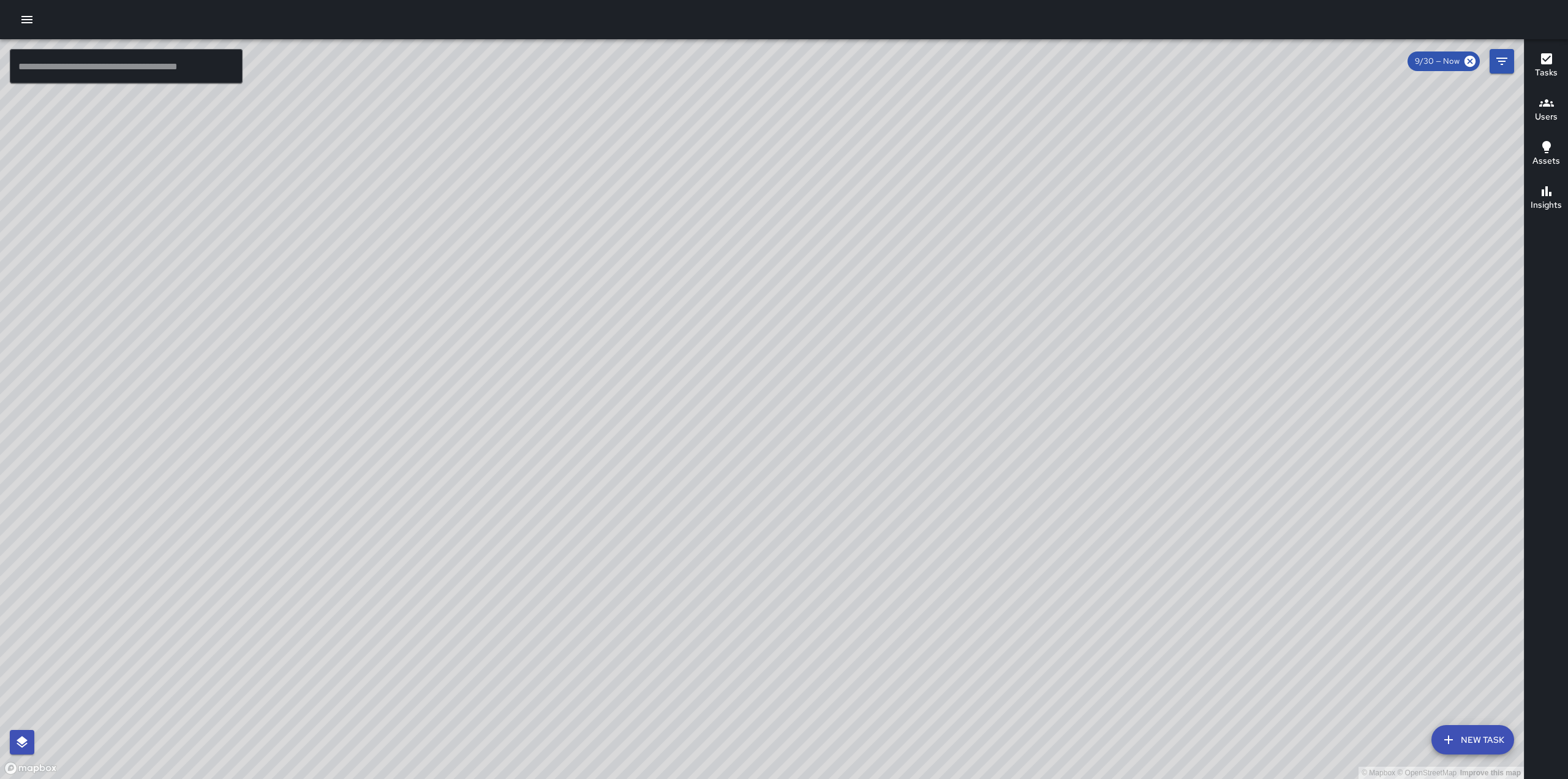
drag, startPoint x: 1169, startPoint y: 526, endPoint x: 1178, endPoint y: 413, distance: 113.4
click at [1178, 413] on div "© Mapbox © OpenStreetMap Improve this map" at bounding box center [762, 409] width 1524 height 740
drag, startPoint x: 849, startPoint y: 522, endPoint x: 890, endPoint y: 400, distance: 128.7
click at [890, 400] on div "© Mapbox © OpenStreetMap Improve this map" at bounding box center [762, 409] width 1524 height 740
drag, startPoint x: 849, startPoint y: 591, endPoint x: 902, endPoint y: 422, distance: 177.1
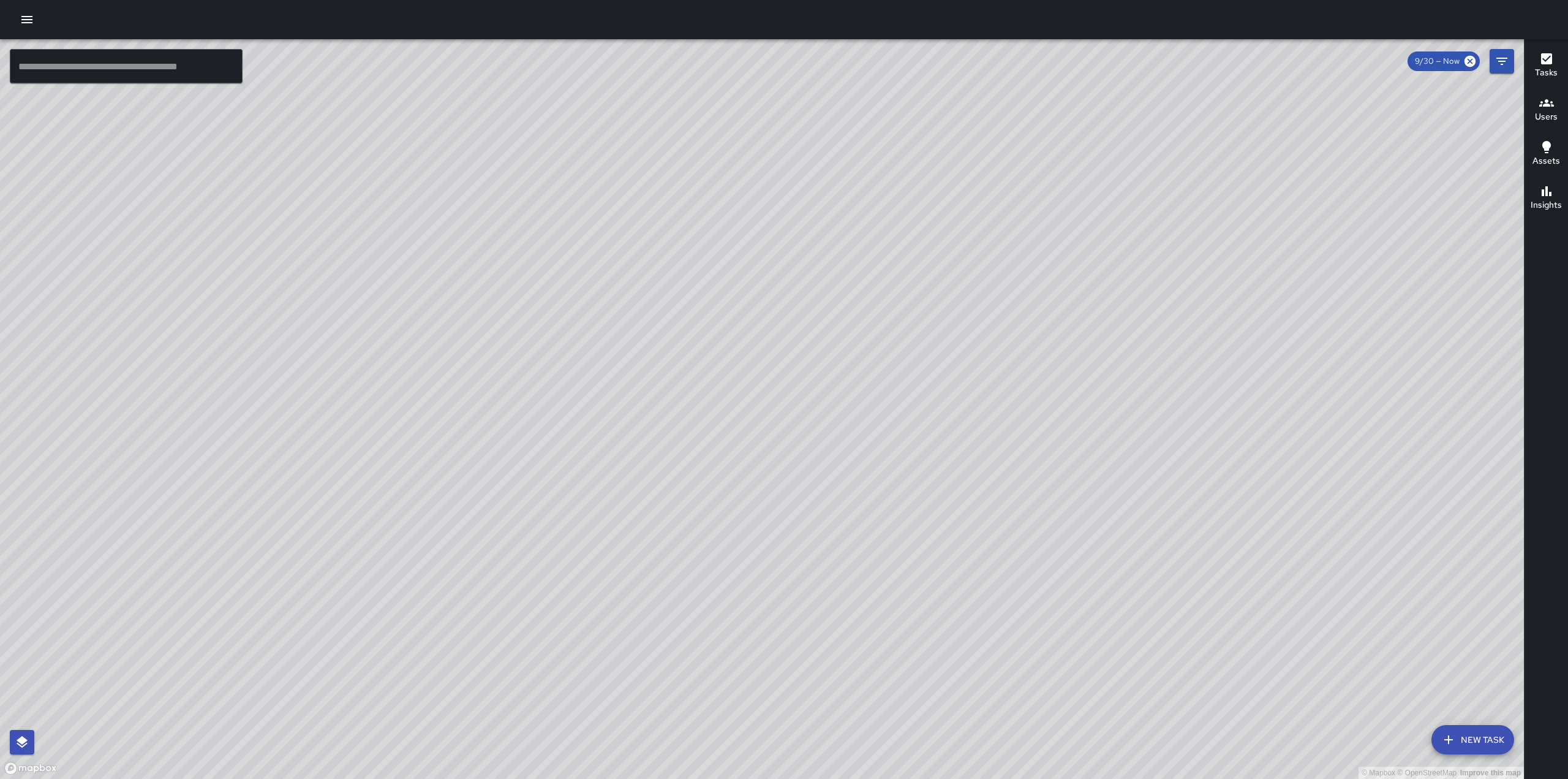
click at [914, 420] on div "© Mapbox © OpenStreetMap Improve this map" at bounding box center [762, 409] width 1524 height 740
drag, startPoint x: 888, startPoint y: 503, endPoint x: 1032, endPoint y: 354, distance: 207.2
click at [1032, 354] on div "© Mapbox © OpenStreetMap Improve this map" at bounding box center [762, 409] width 1524 height 740
drag, startPoint x: 996, startPoint y: 232, endPoint x: 944, endPoint y: 557, distance: 329.1
click at [945, 562] on div "© Mapbox © OpenStreetMap Improve this map" at bounding box center [762, 409] width 1524 height 740
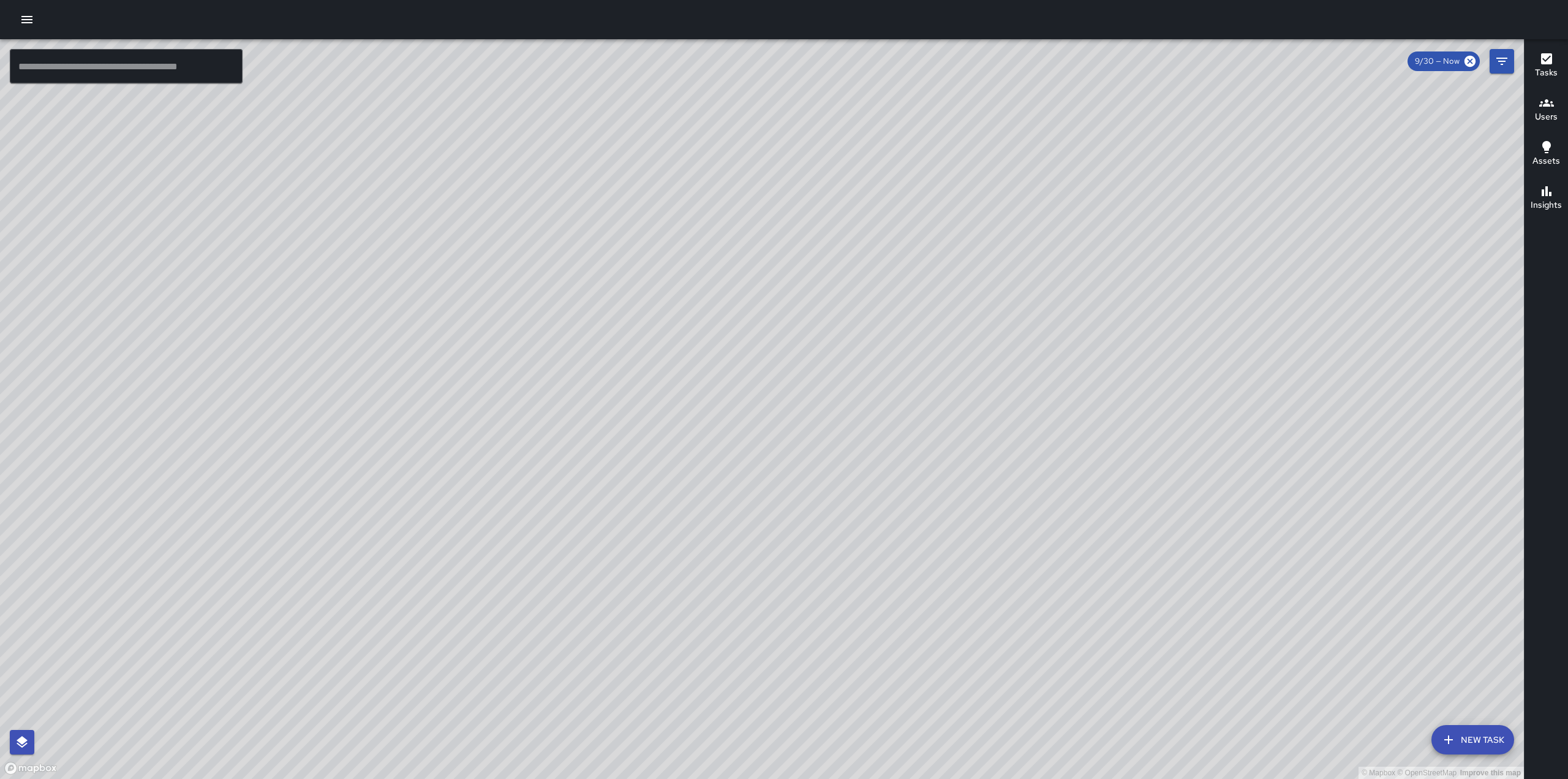
drag, startPoint x: 974, startPoint y: 264, endPoint x: 975, endPoint y: 383, distance: 119.0
click at [975, 382] on div "© Mapbox © OpenStreetMap Improve this map" at bounding box center [762, 409] width 1524 height 740
drag, startPoint x: 1369, startPoint y: 415, endPoint x: 1135, endPoint y: 500, distance: 249.0
click at [1135, 500] on div "© Mapbox © OpenStreetMap Improve this map" at bounding box center [762, 409] width 1524 height 740
drag, startPoint x: 1356, startPoint y: 165, endPoint x: 1289, endPoint y: 318, distance: 167.0
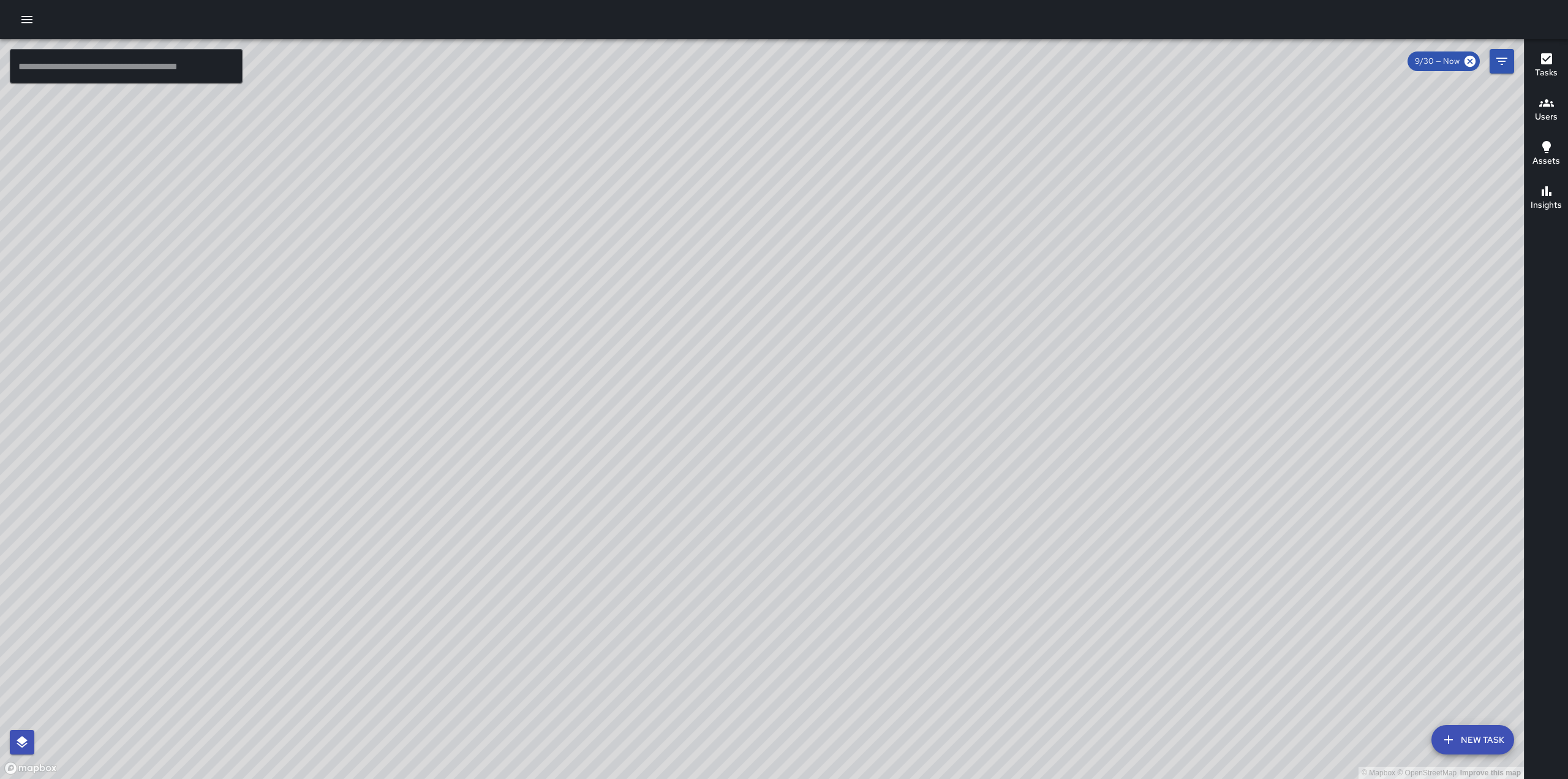
click at [1289, 318] on div "© Mapbox © OpenStreetMap Improve this map" at bounding box center [762, 409] width 1524 height 740
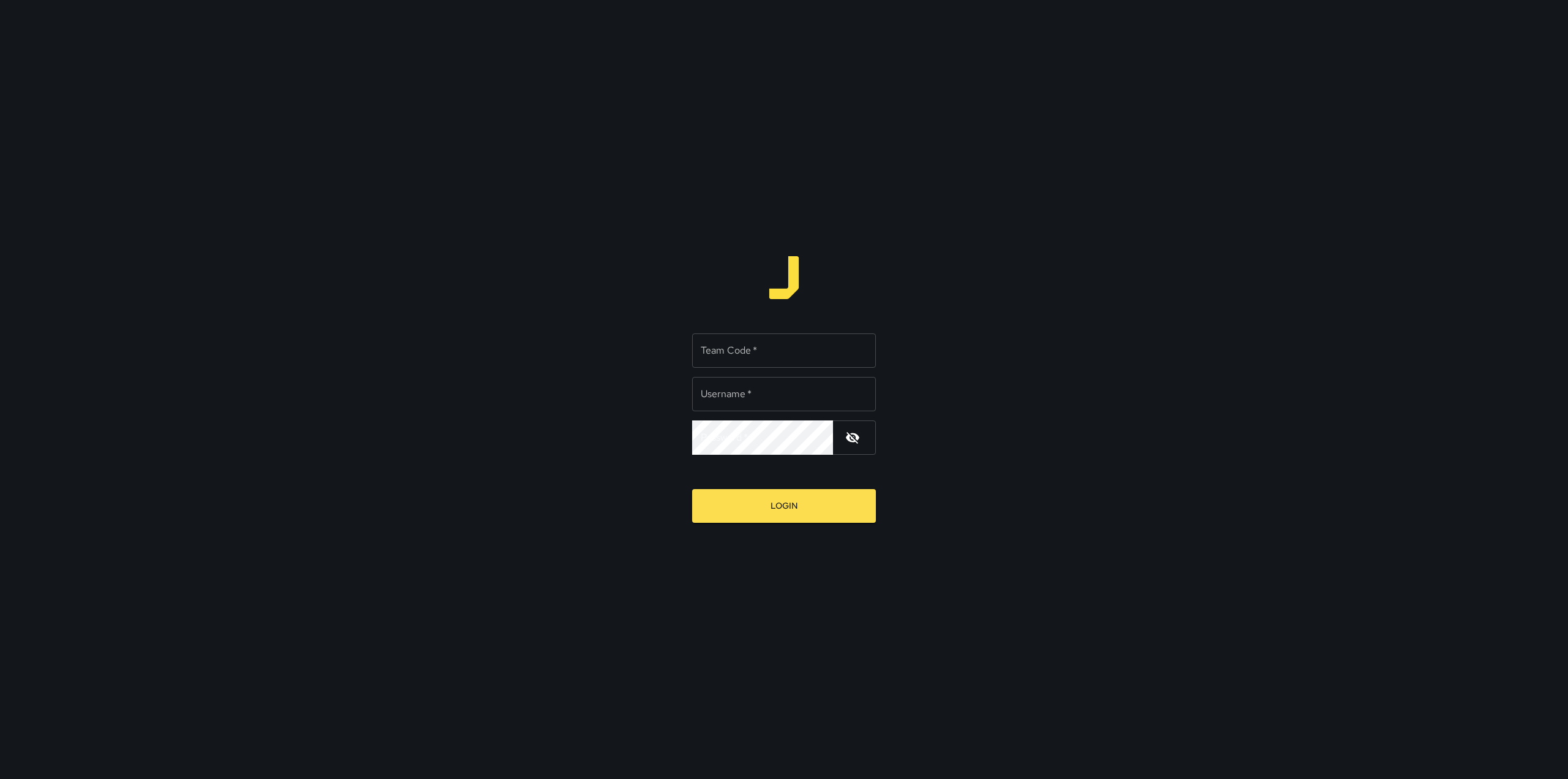
type input "*********"
